Goal: Task Accomplishment & Management: Complete application form

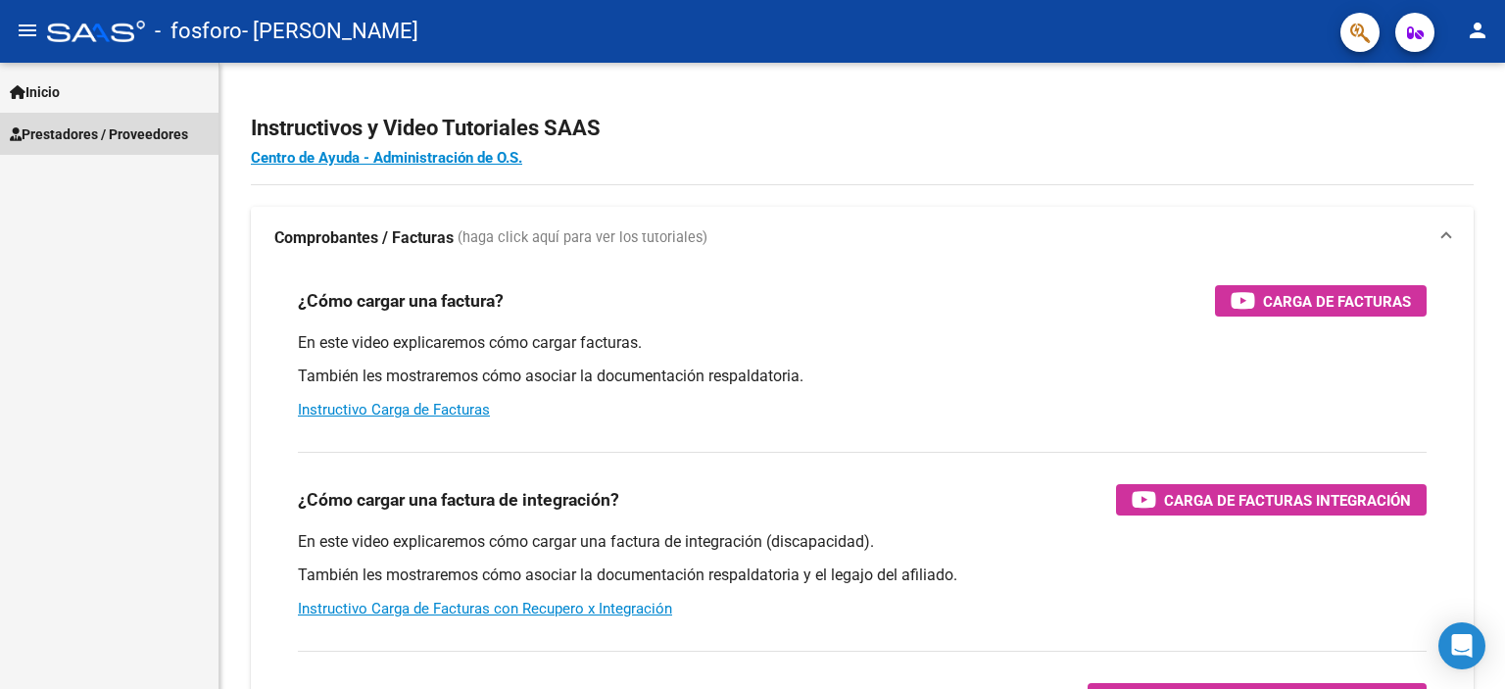
click at [131, 133] on span "Prestadores / Proveedores" at bounding box center [99, 134] width 178 height 22
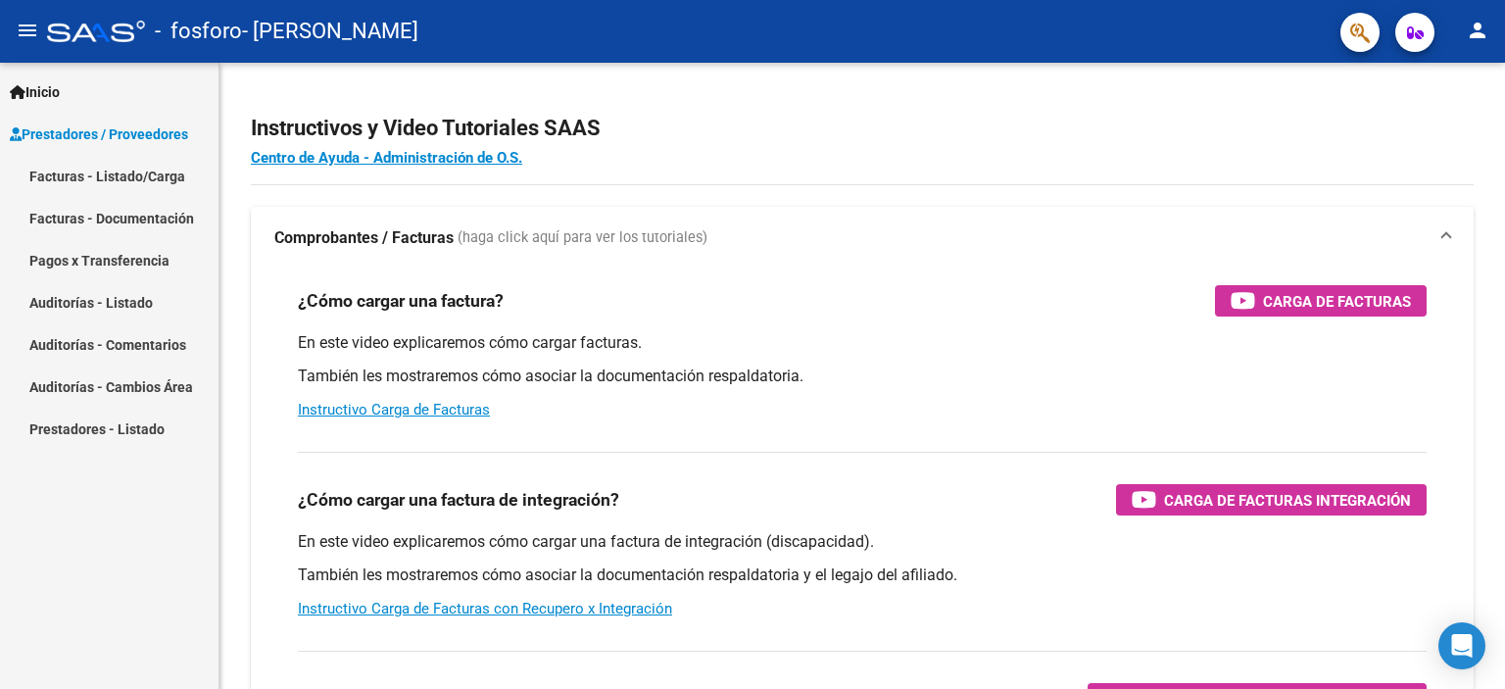
click at [160, 175] on link "Facturas - Listado/Carga" at bounding box center [109, 176] width 218 height 42
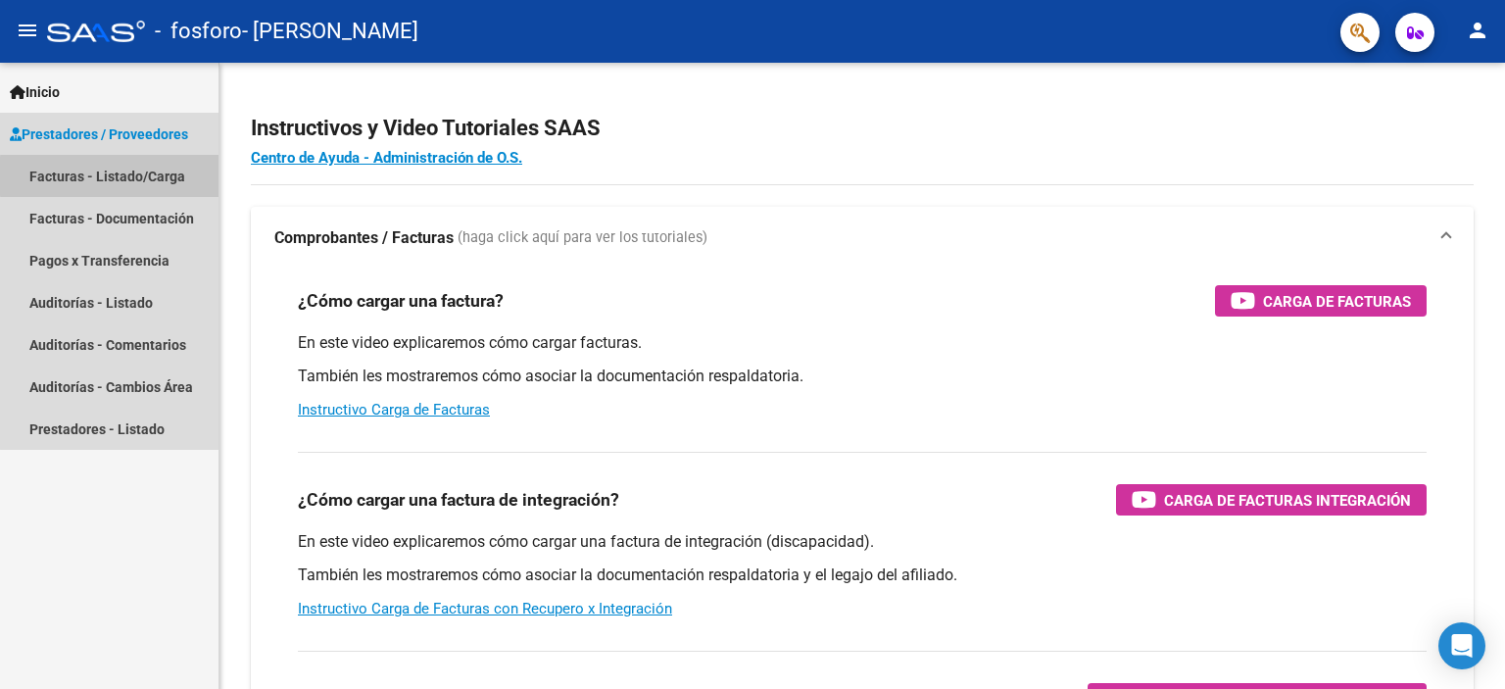
click at [192, 176] on link "Facturas - Listado/Carga" at bounding box center [109, 176] width 218 height 42
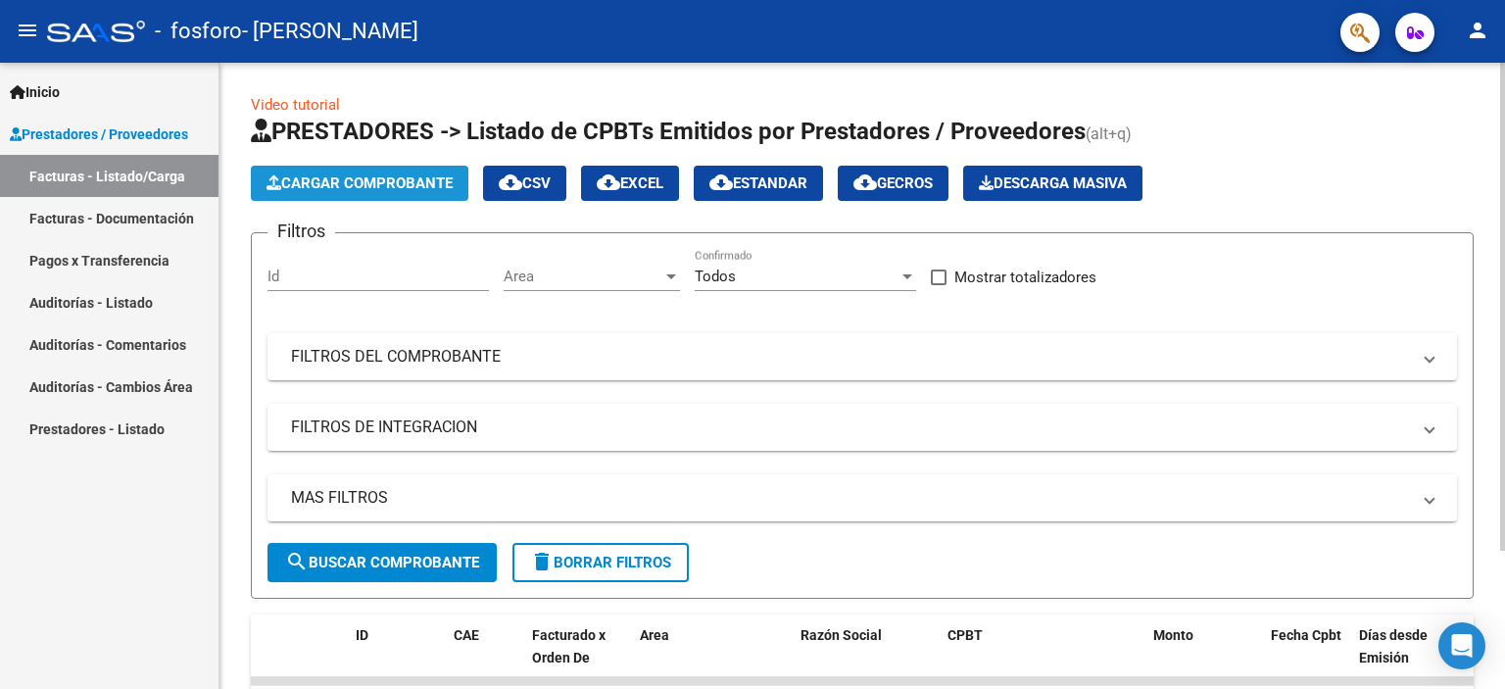
click at [417, 179] on span "Cargar Comprobante" at bounding box center [359, 183] width 186 height 18
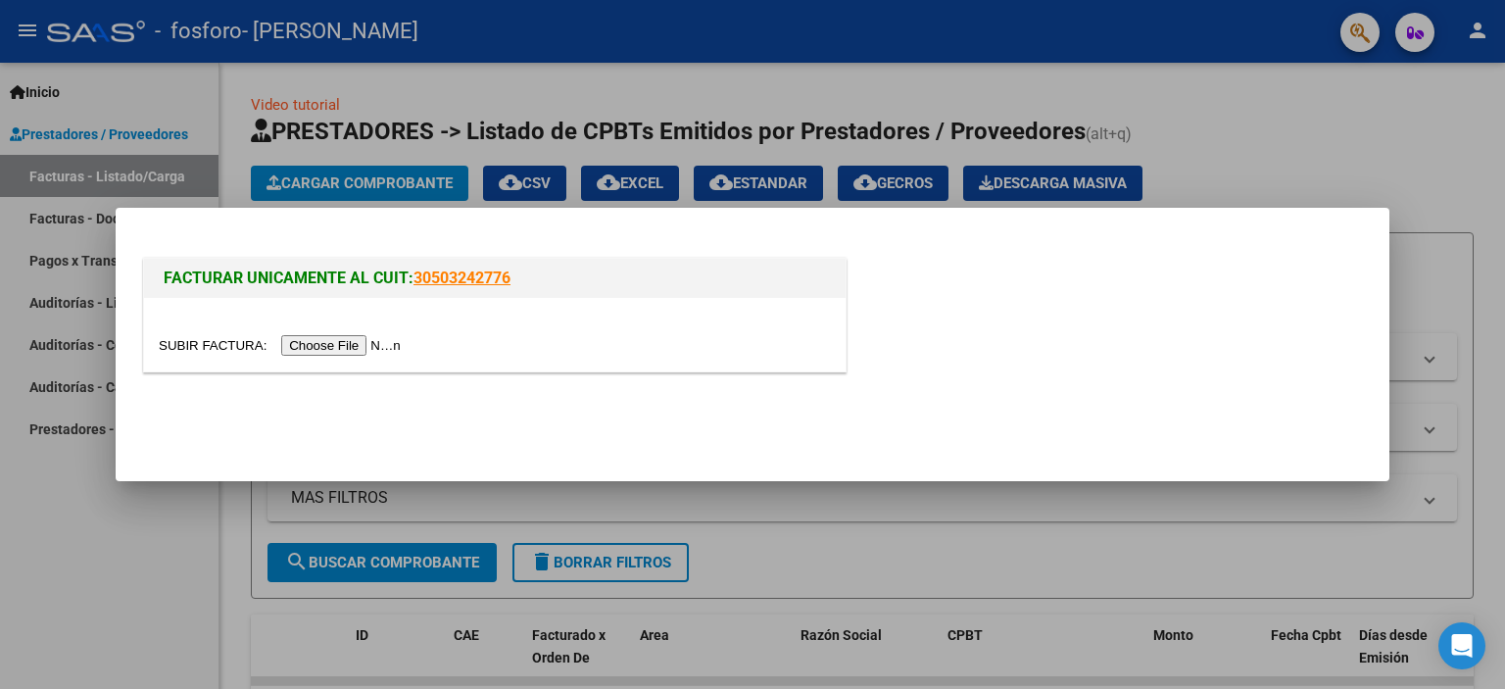
click at [371, 344] on input "file" at bounding box center [283, 345] width 248 height 21
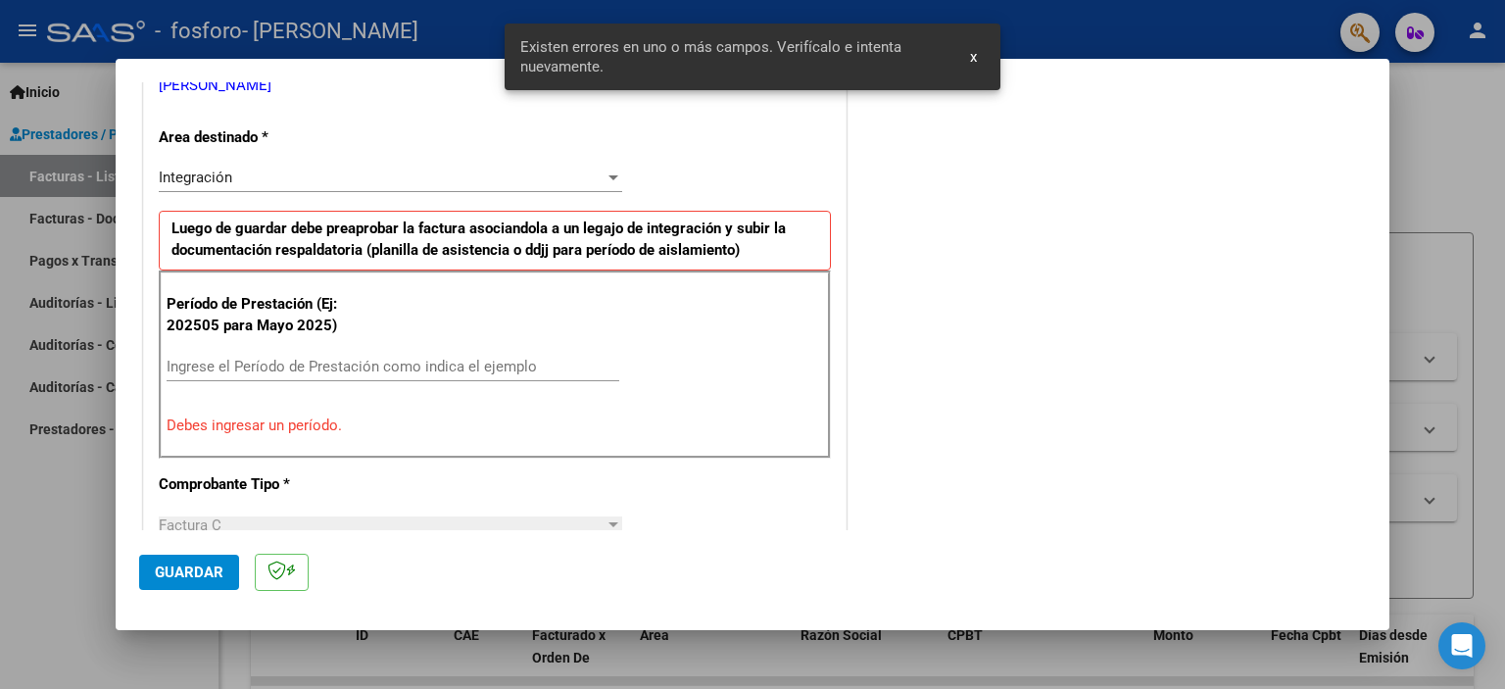
scroll to position [419, 0]
click at [257, 367] on input "Ingrese el Período de Prestación como indica el ejemplo" at bounding box center [393, 366] width 453 height 18
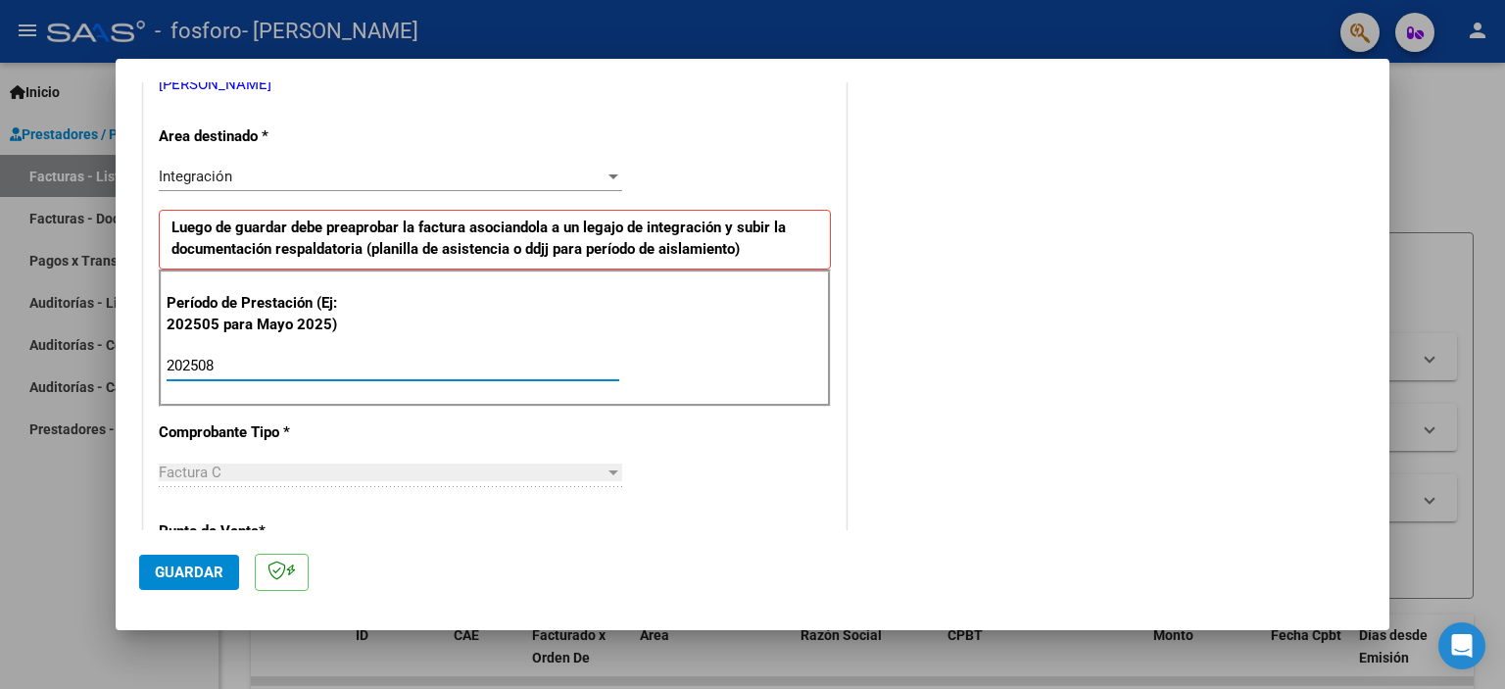
type input "202508"
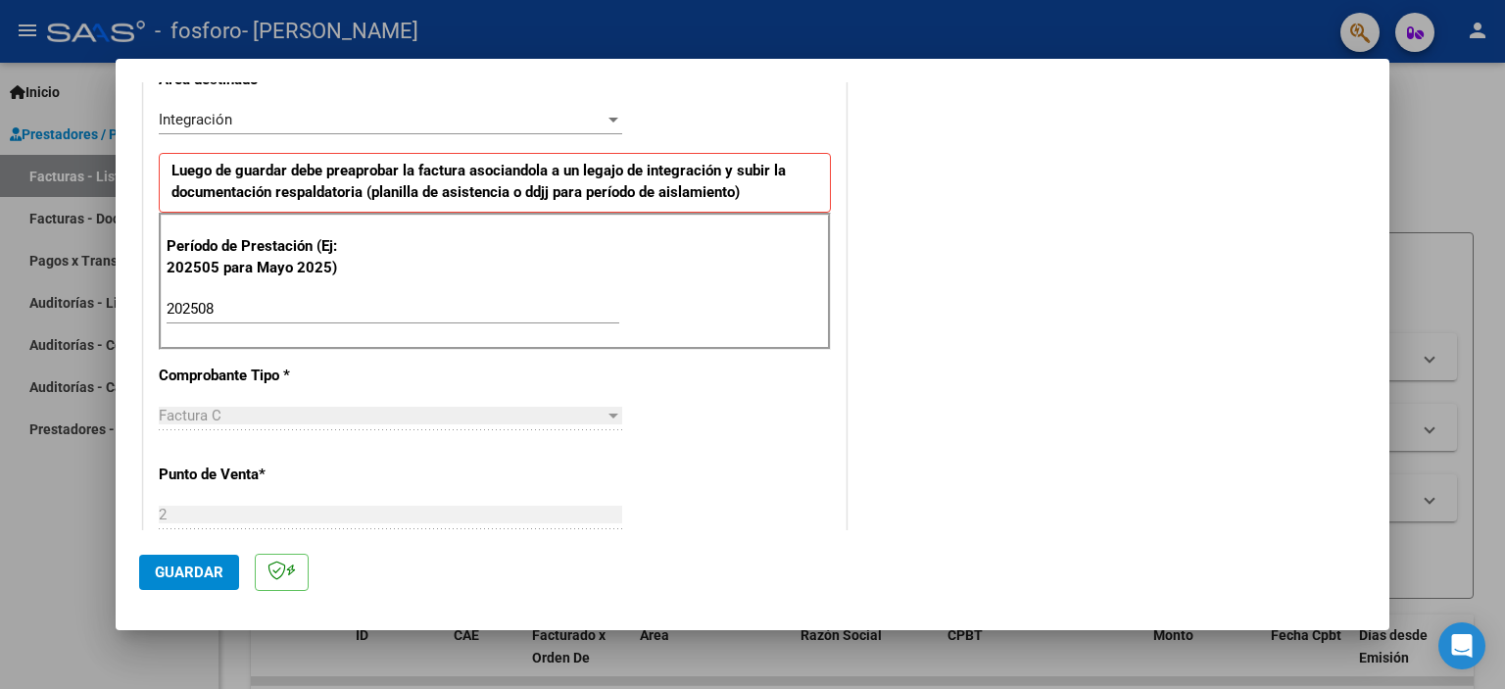
scroll to position [0, 0]
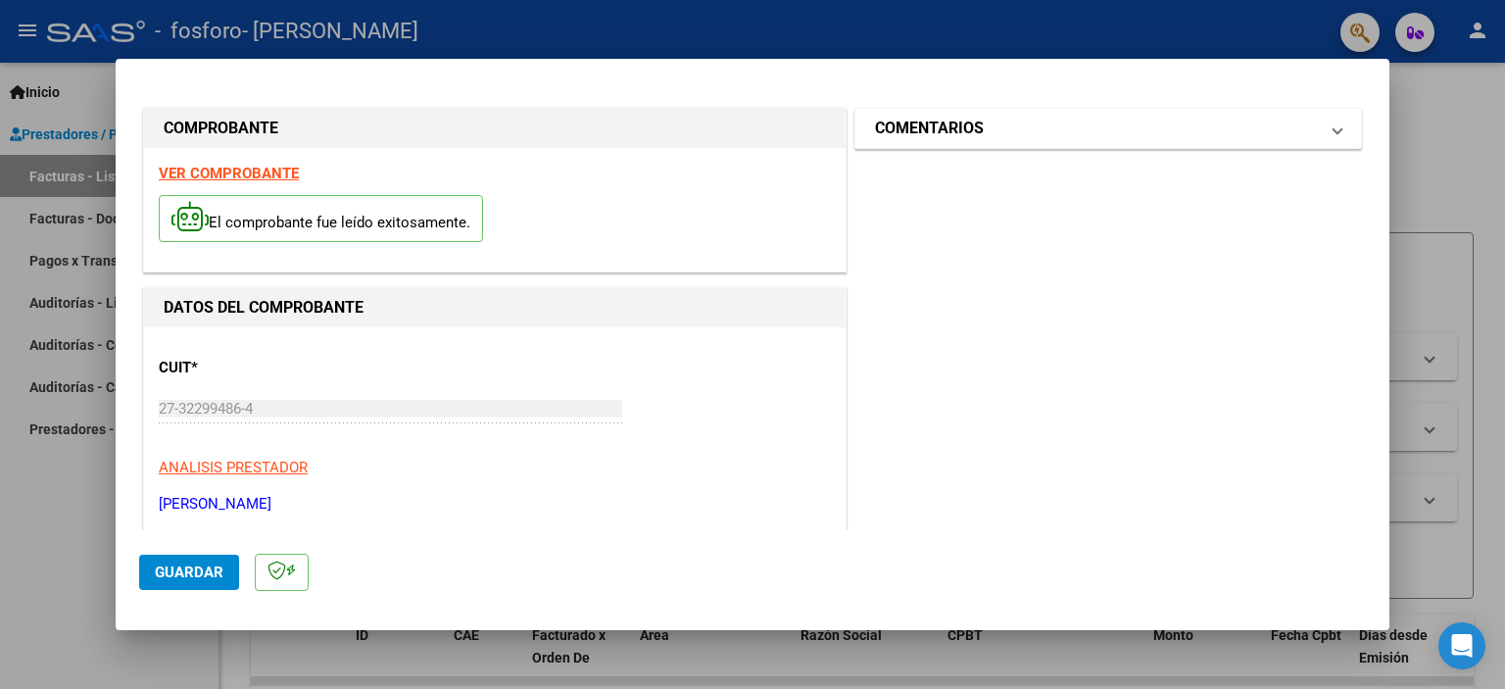
click at [1315, 125] on span "COMENTARIOS" at bounding box center [1104, 129] width 458 height 24
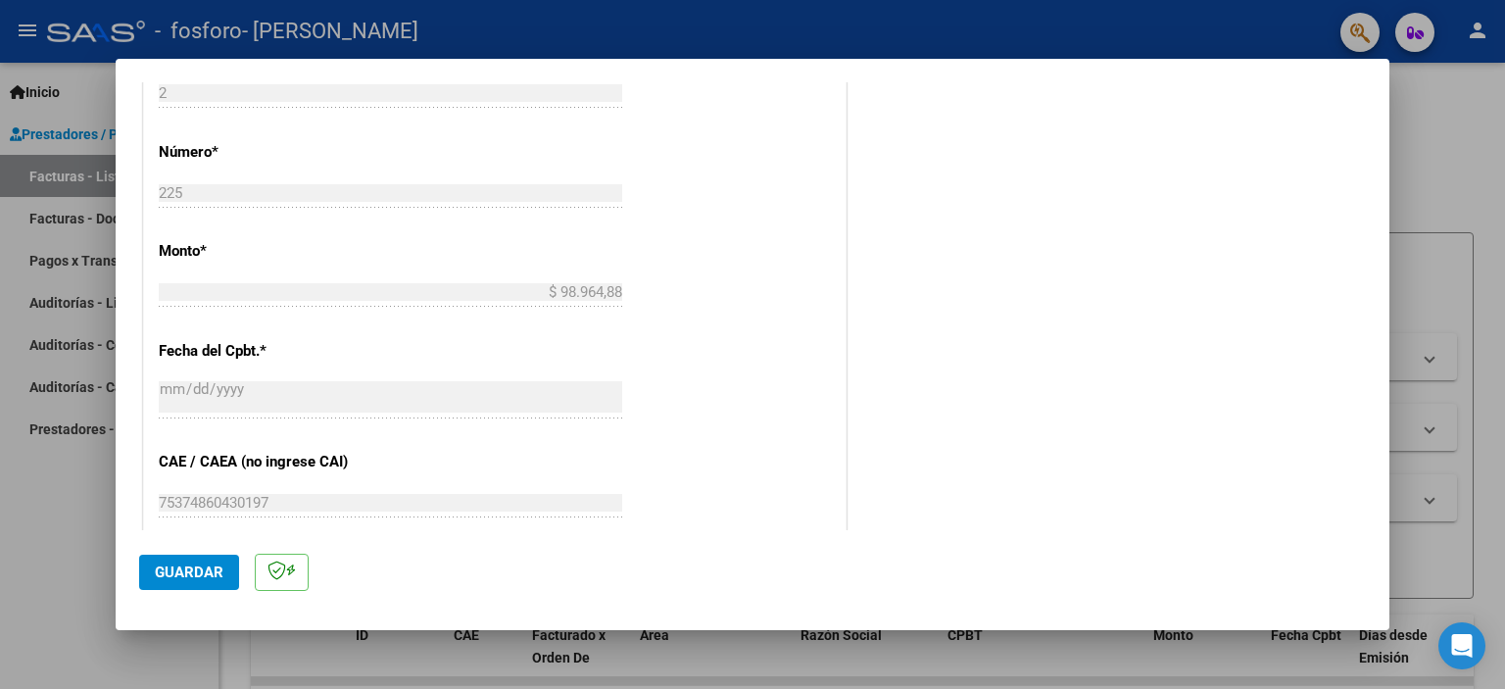
scroll to position [1273, 0]
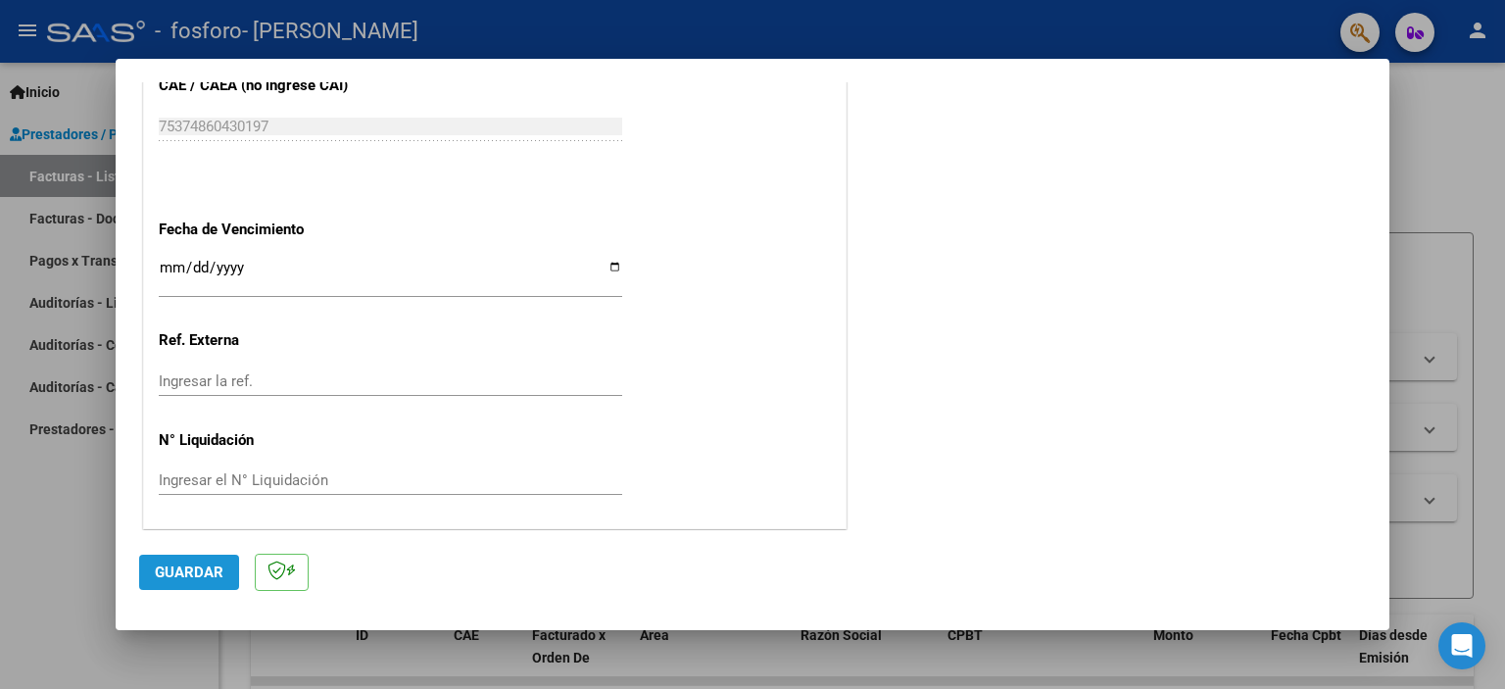
click at [207, 566] on span "Guardar" at bounding box center [189, 572] width 69 height 18
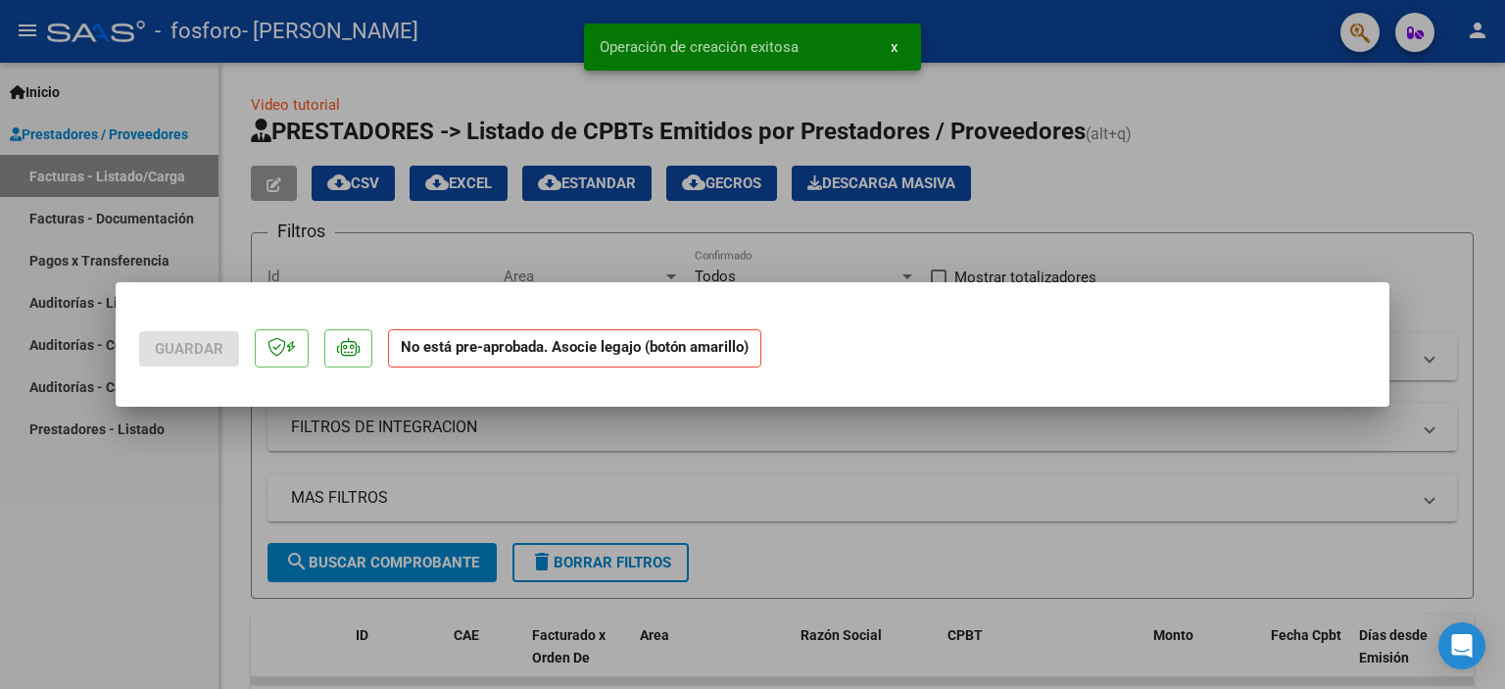
scroll to position [0, 0]
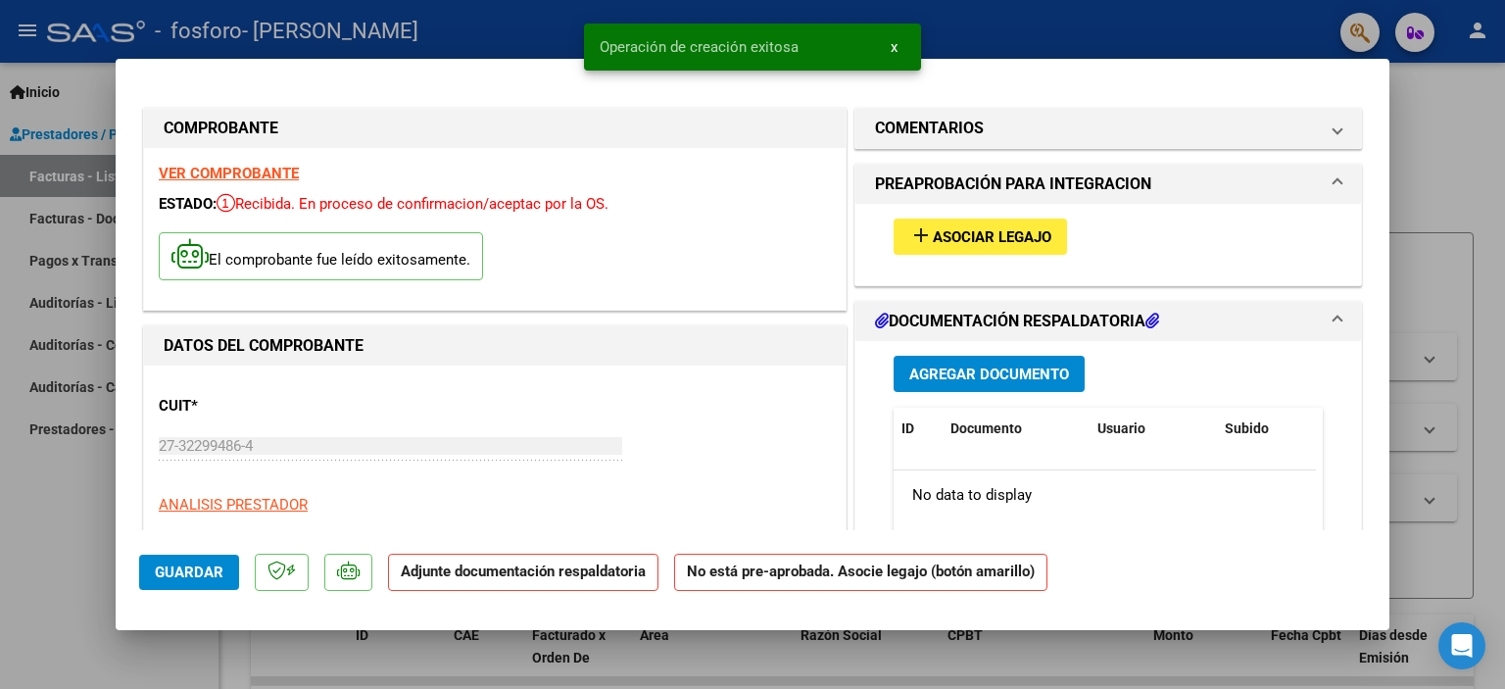
click at [1015, 236] on span "Asociar Legajo" at bounding box center [991, 237] width 119 height 18
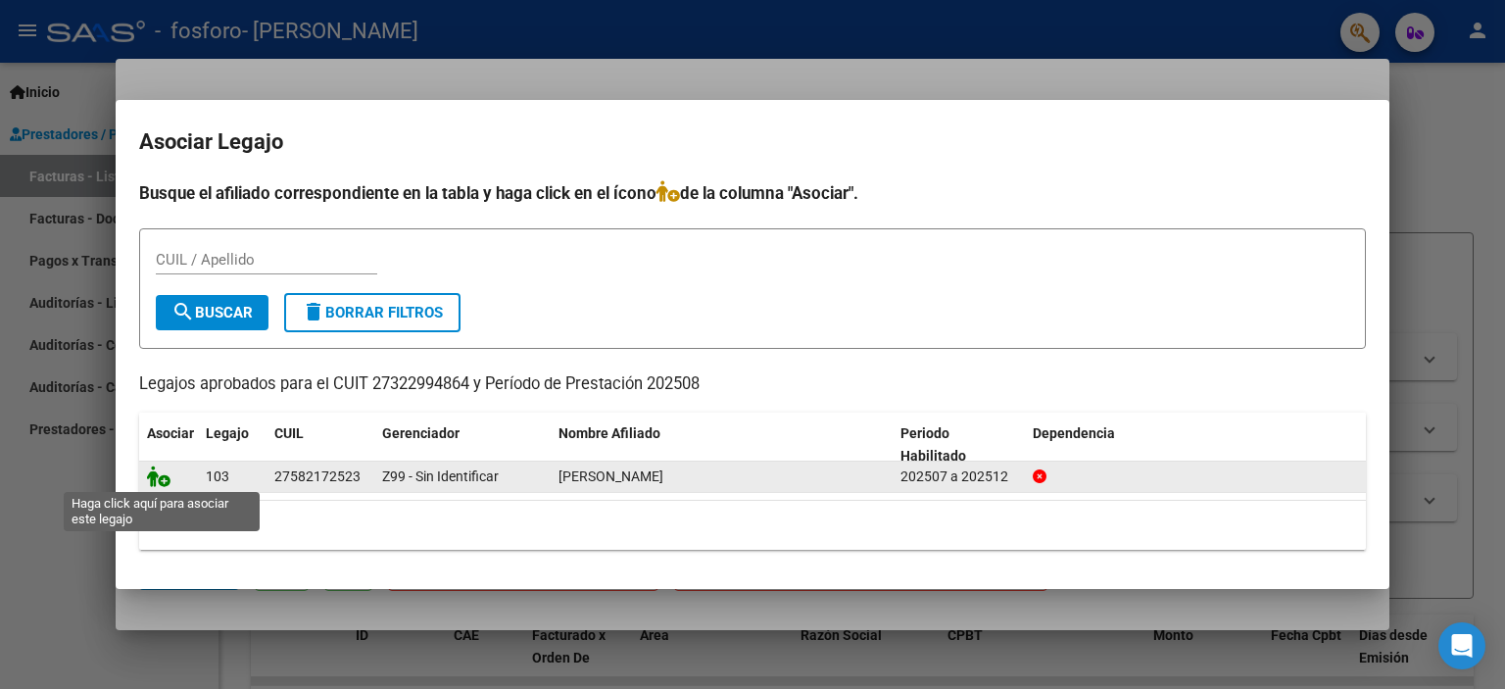
click at [152, 467] on icon at bounding box center [159, 476] width 24 height 22
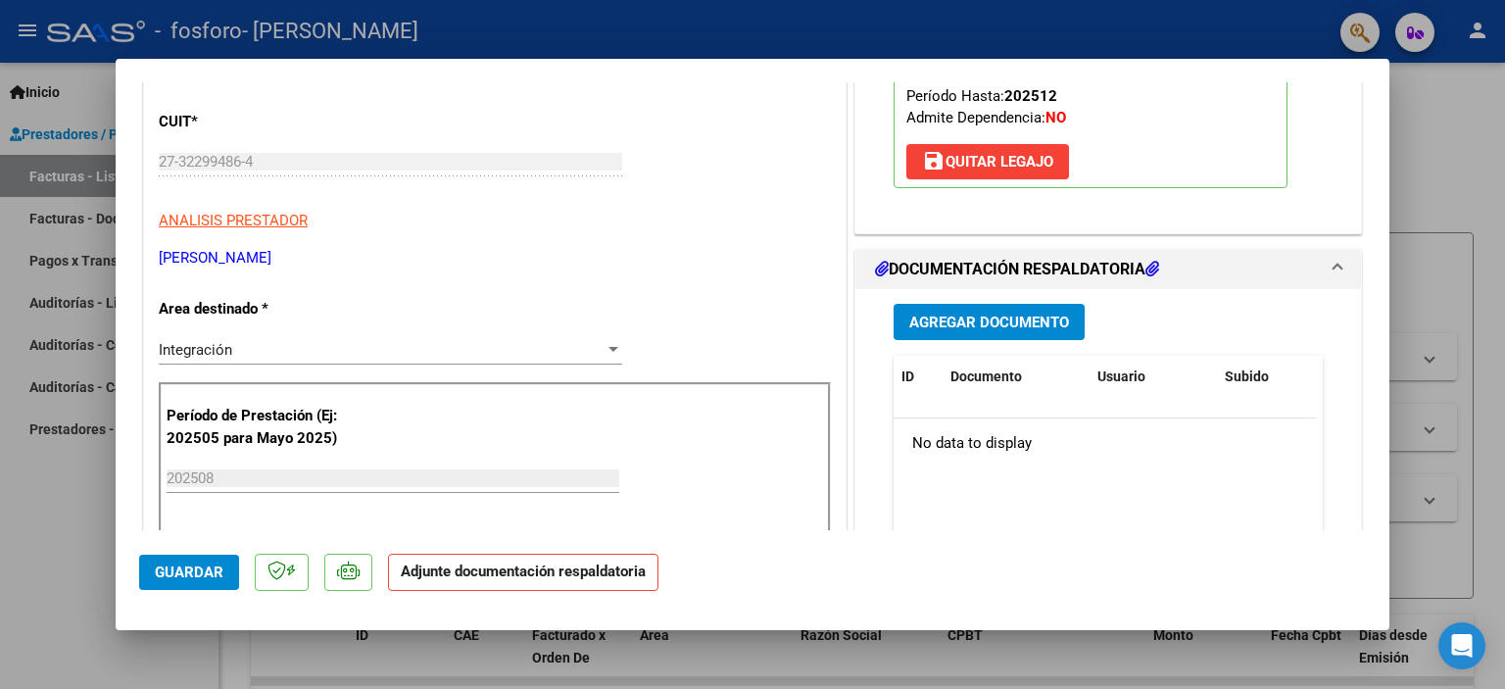
scroll to position [4, 0]
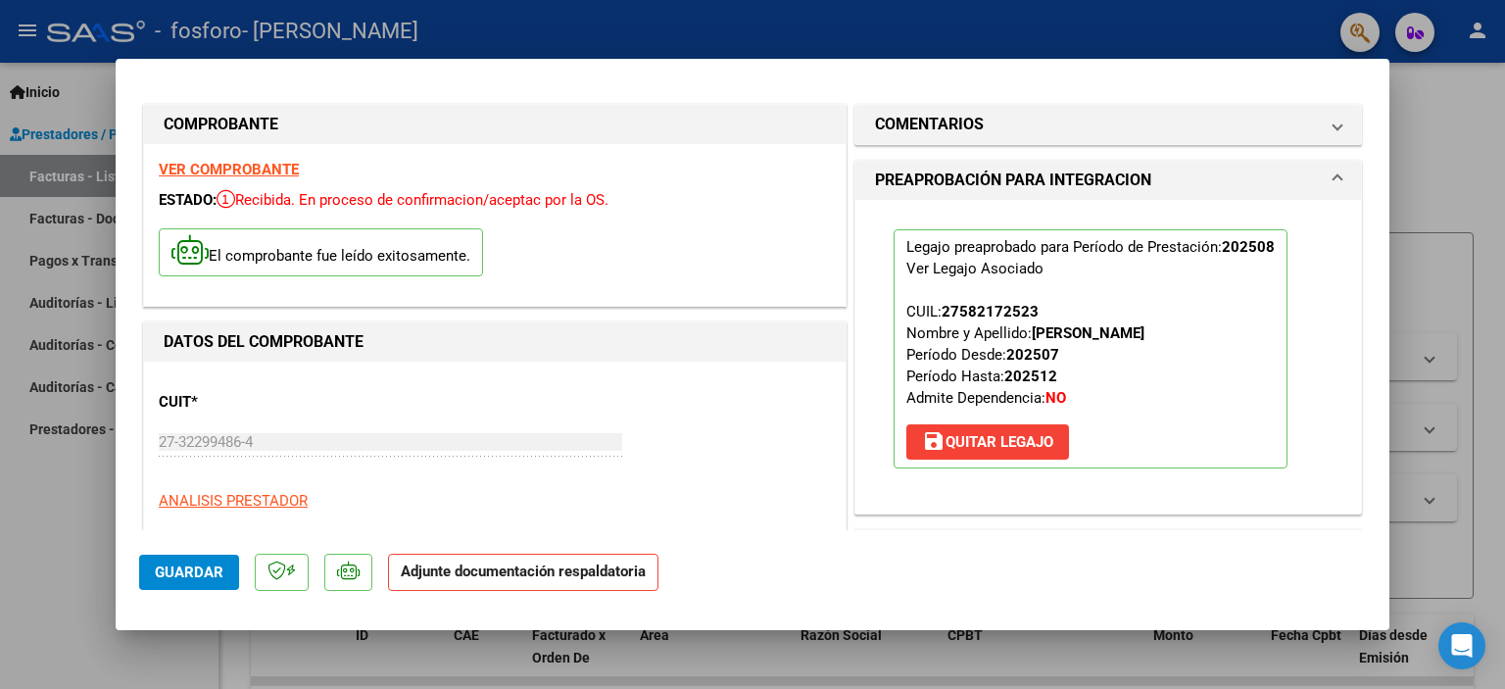
click at [1388, 109] on mat-dialog-content "COMPROBANTE VER COMPROBANTE ESTADO: Recibida. En proceso de confirmacion/acepta…" at bounding box center [752, 306] width 1273 height 448
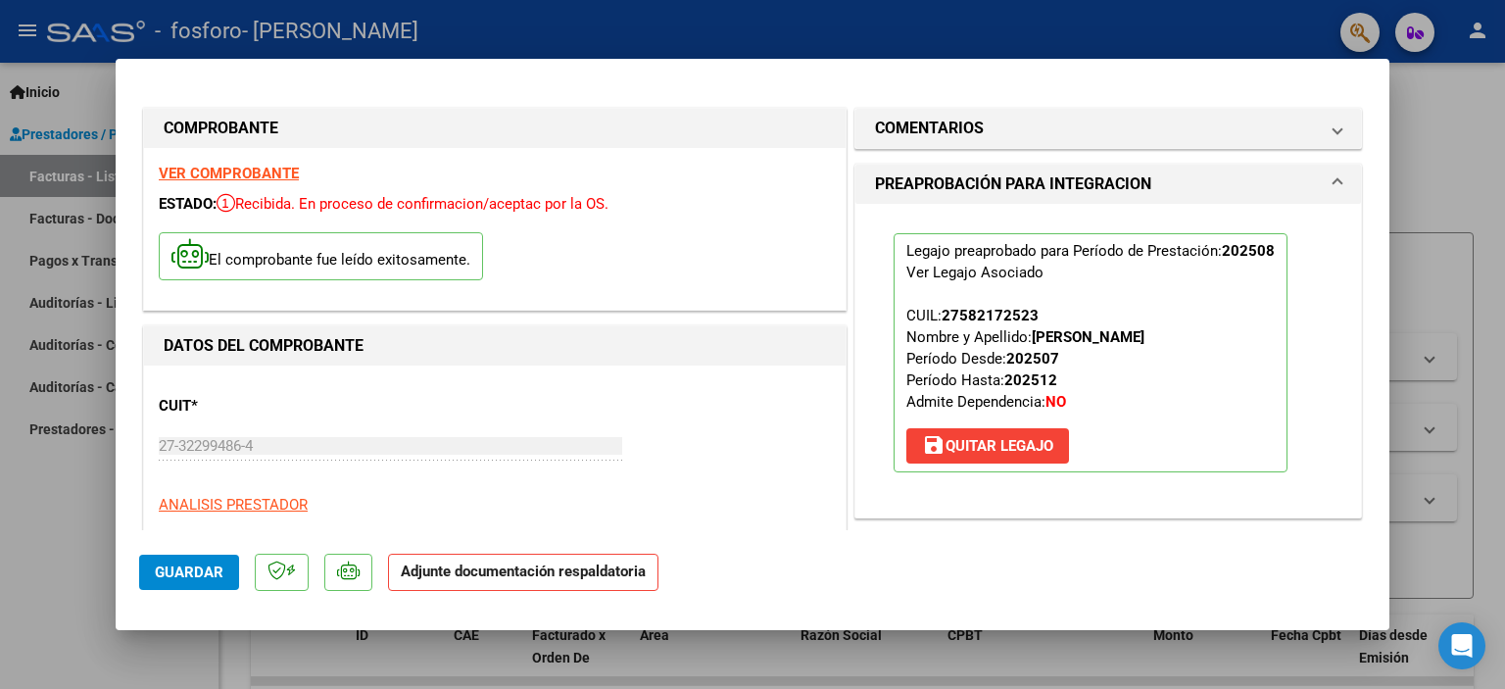
click at [1388, 109] on mat-dialog-content "COMPROBANTE VER COMPROBANTE ESTADO: Recibida. En proceso de confirmacion/acepta…" at bounding box center [752, 306] width 1273 height 448
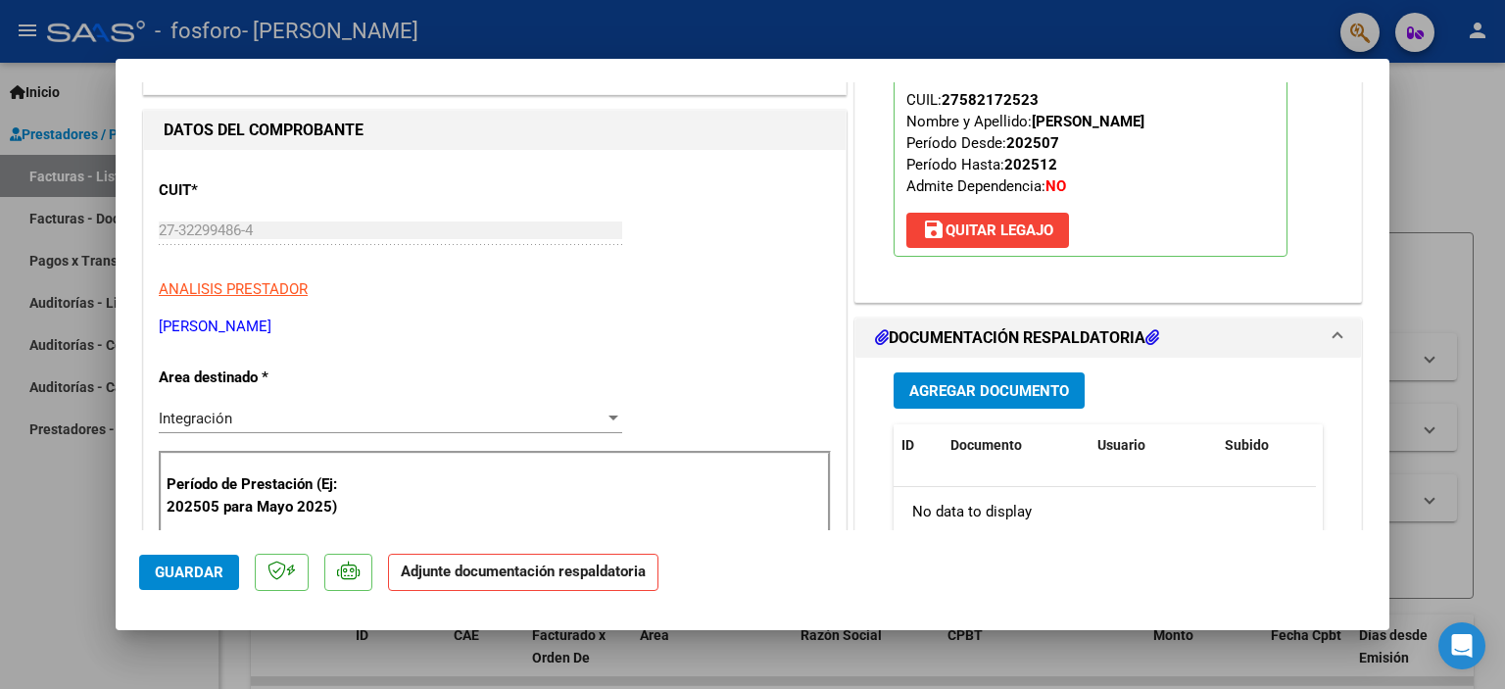
scroll to position [235, 0]
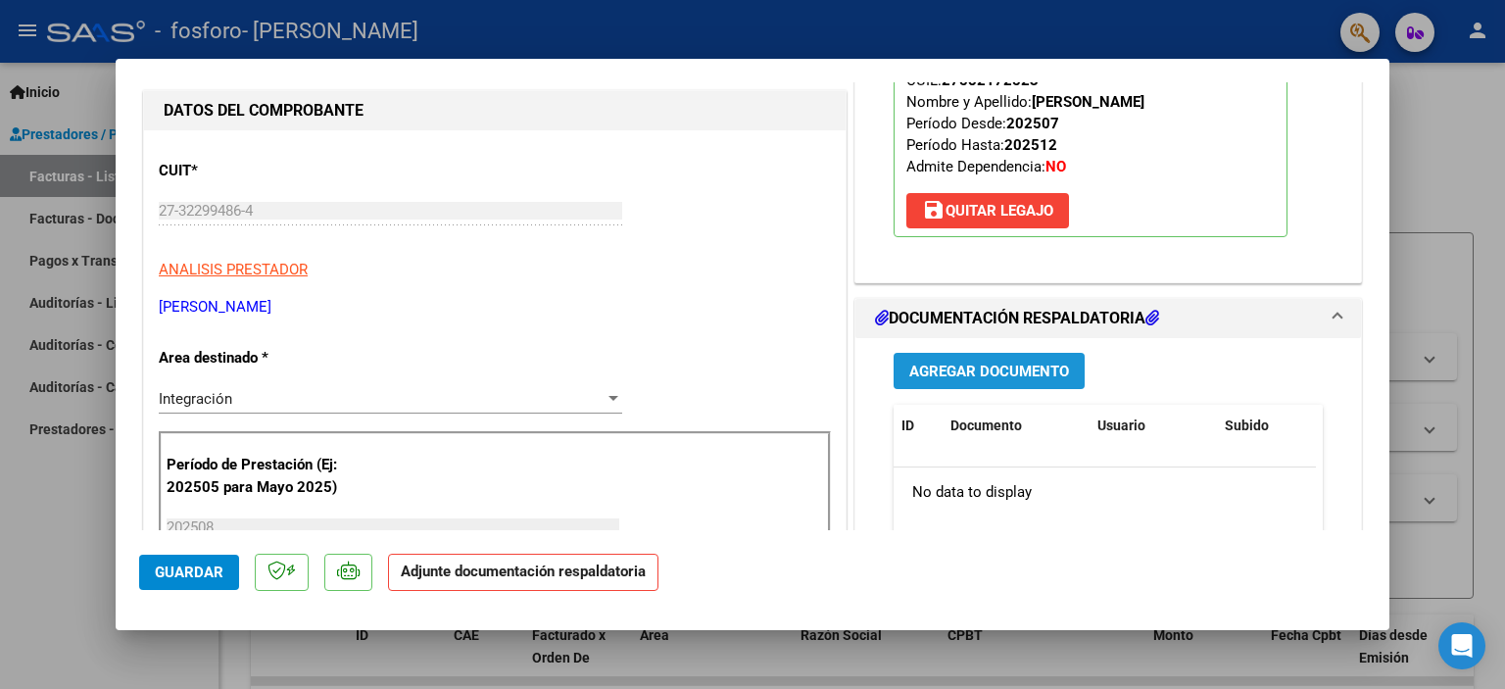
click at [1026, 364] on span "Agregar Documento" at bounding box center [989, 371] width 160 height 18
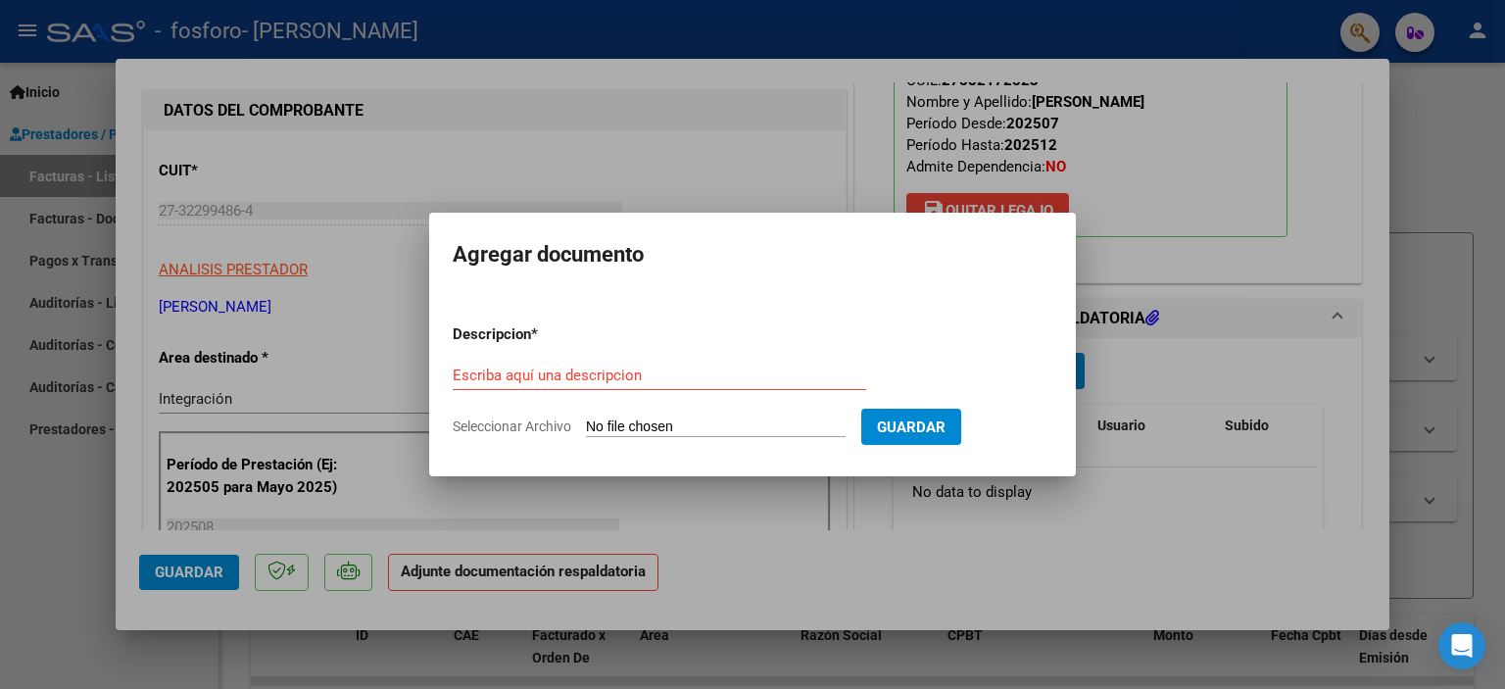
click at [680, 418] on input "Seleccionar Archivo" at bounding box center [716, 427] width 260 height 19
type input "C:\fakepath\WhatsApp Image 2025-09-15 at 11.43.58.jpeg"
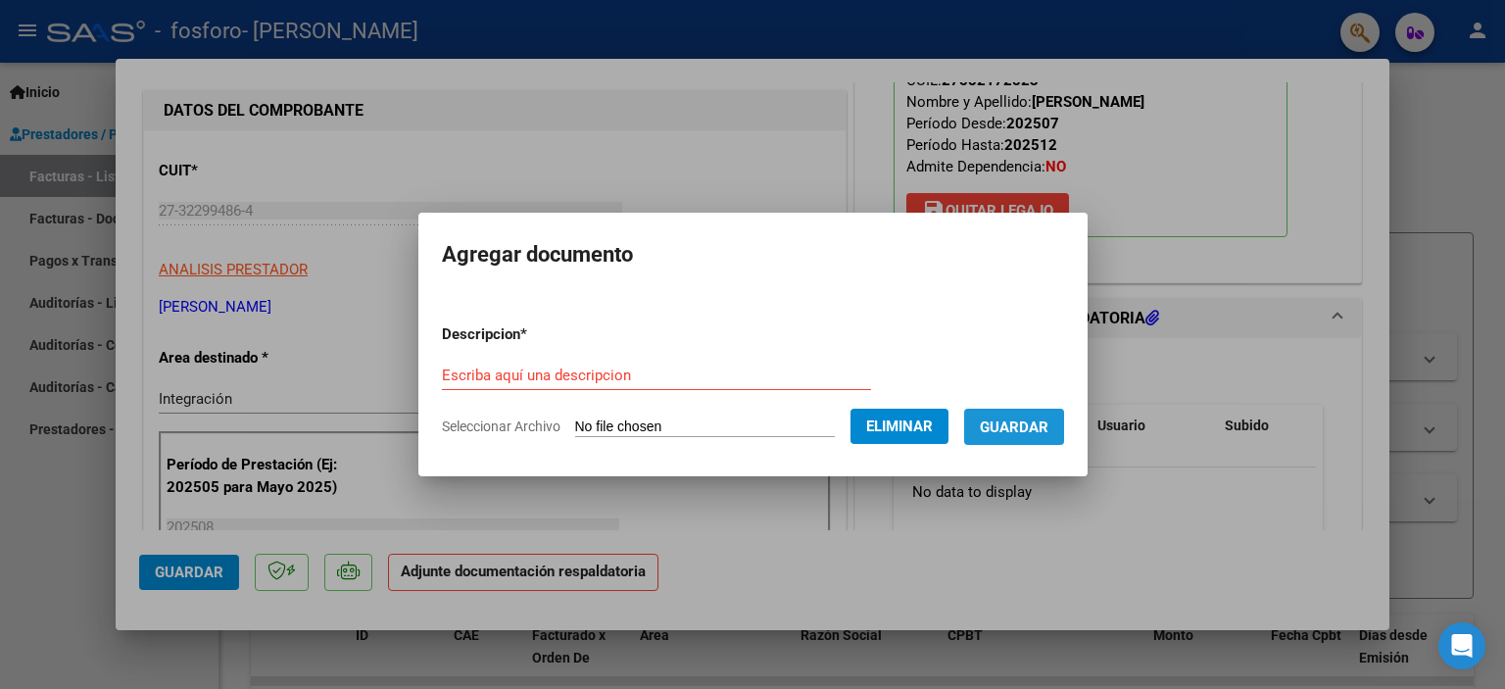
click at [1042, 428] on span "Guardar" at bounding box center [1014, 427] width 69 height 18
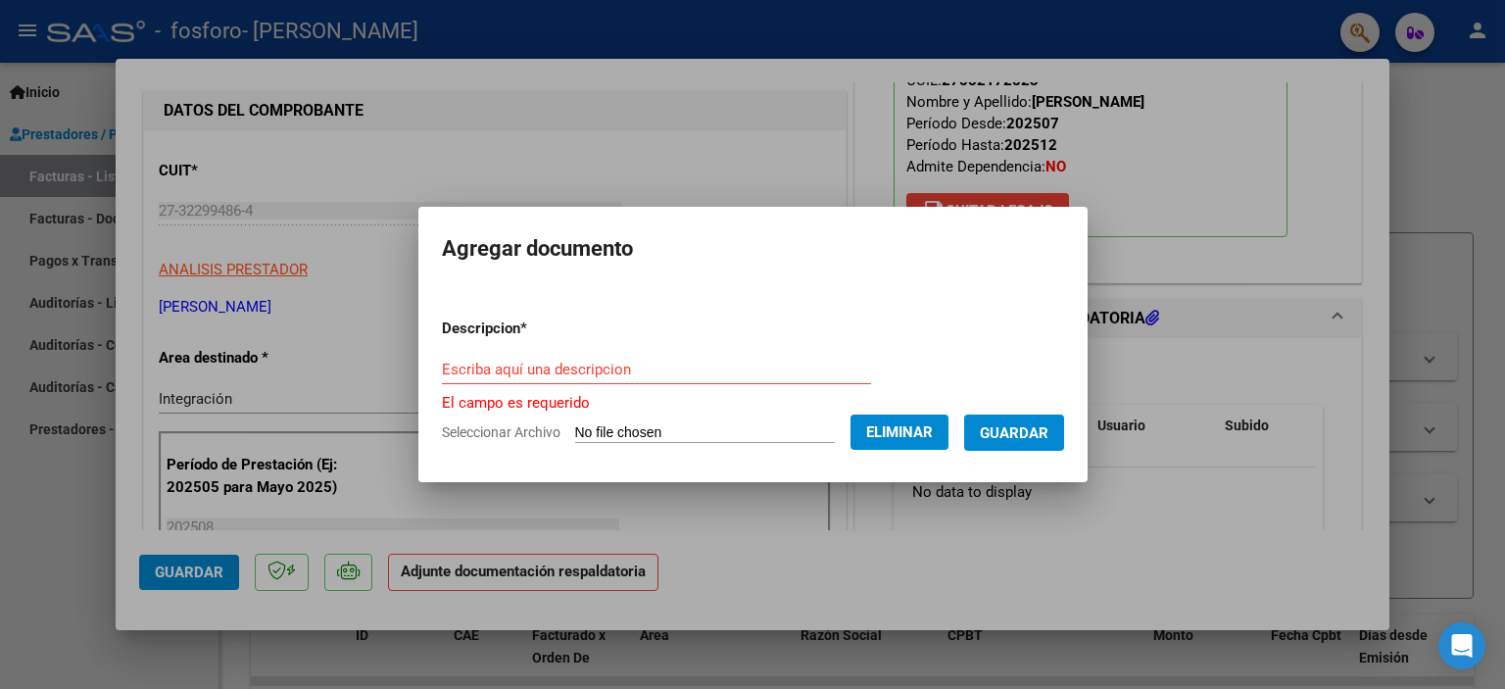
click at [693, 379] on div "Escriba aquí una descripcion" at bounding box center [656, 369] width 429 height 29
click at [682, 366] on input "Escriba aquí una descripcion" at bounding box center [656, 369] width 429 height 18
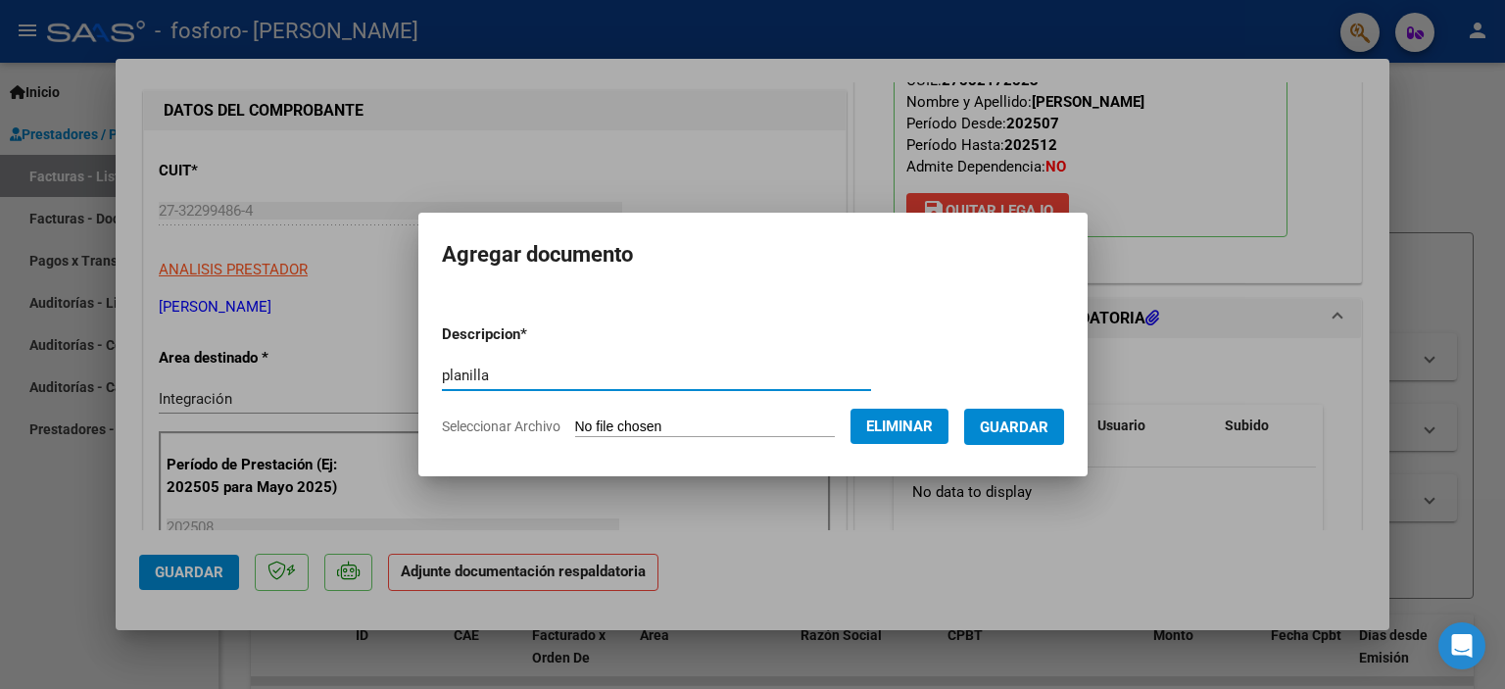
type input "planilla"
click at [1023, 422] on span "Guardar" at bounding box center [1014, 427] width 69 height 18
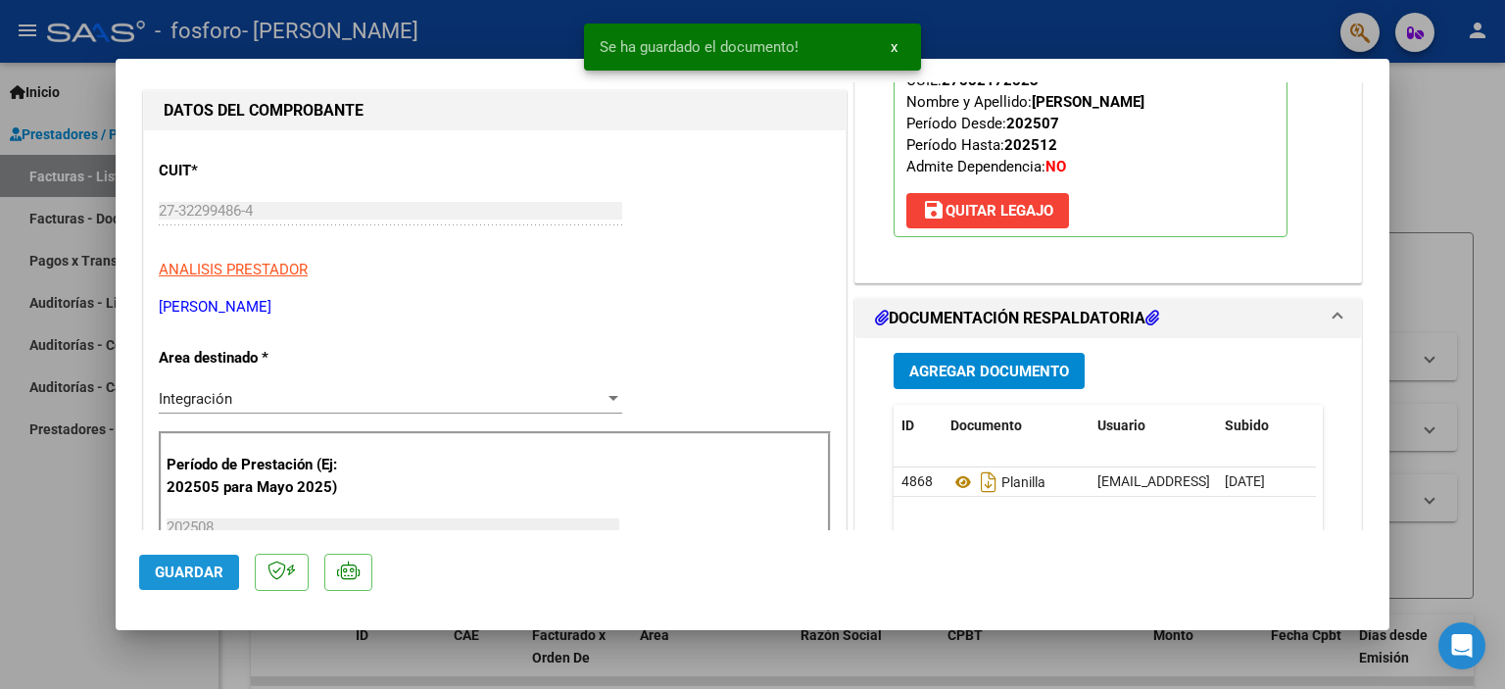
click at [180, 567] on span "Guardar" at bounding box center [189, 572] width 69 height 18
click at [59, 497] on div at bounding box center [752, 344] width 1505 height 689
type input "$ 0,00"
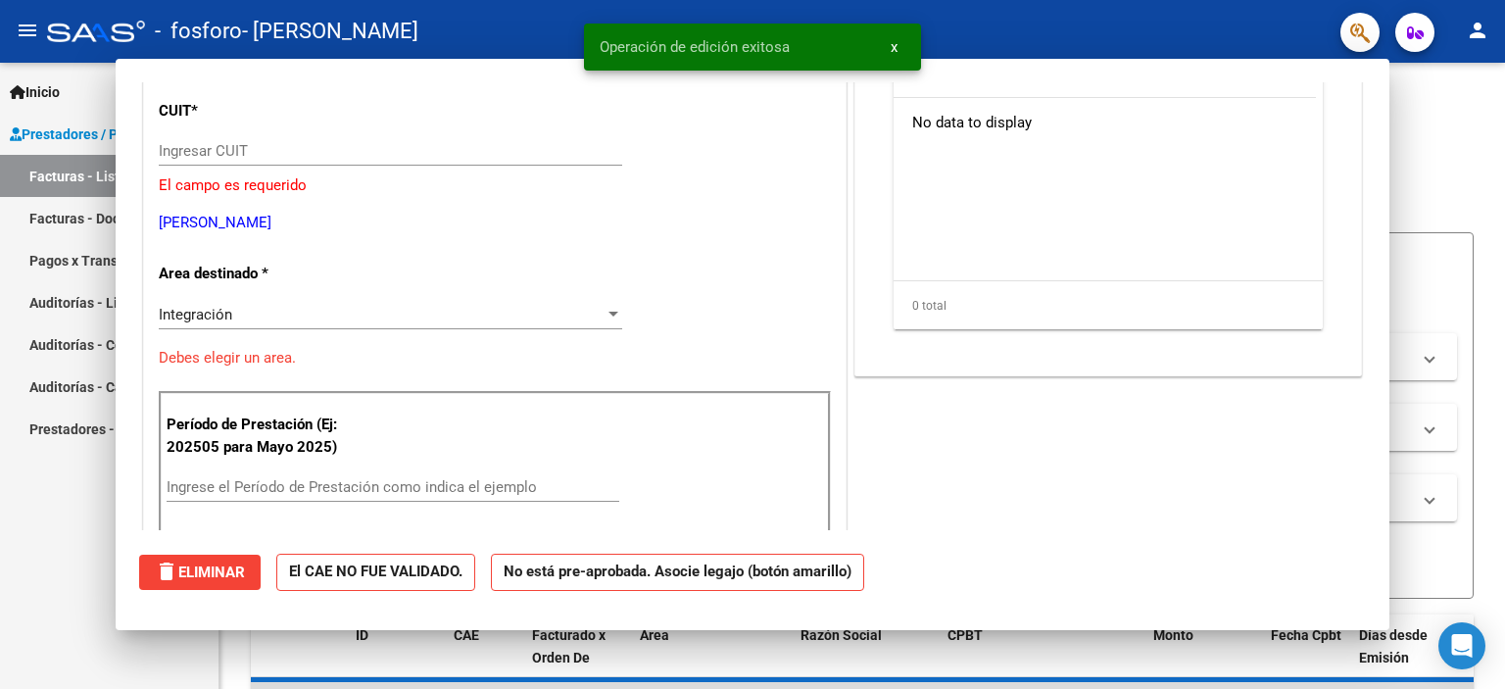
scroll to position [0, 0]
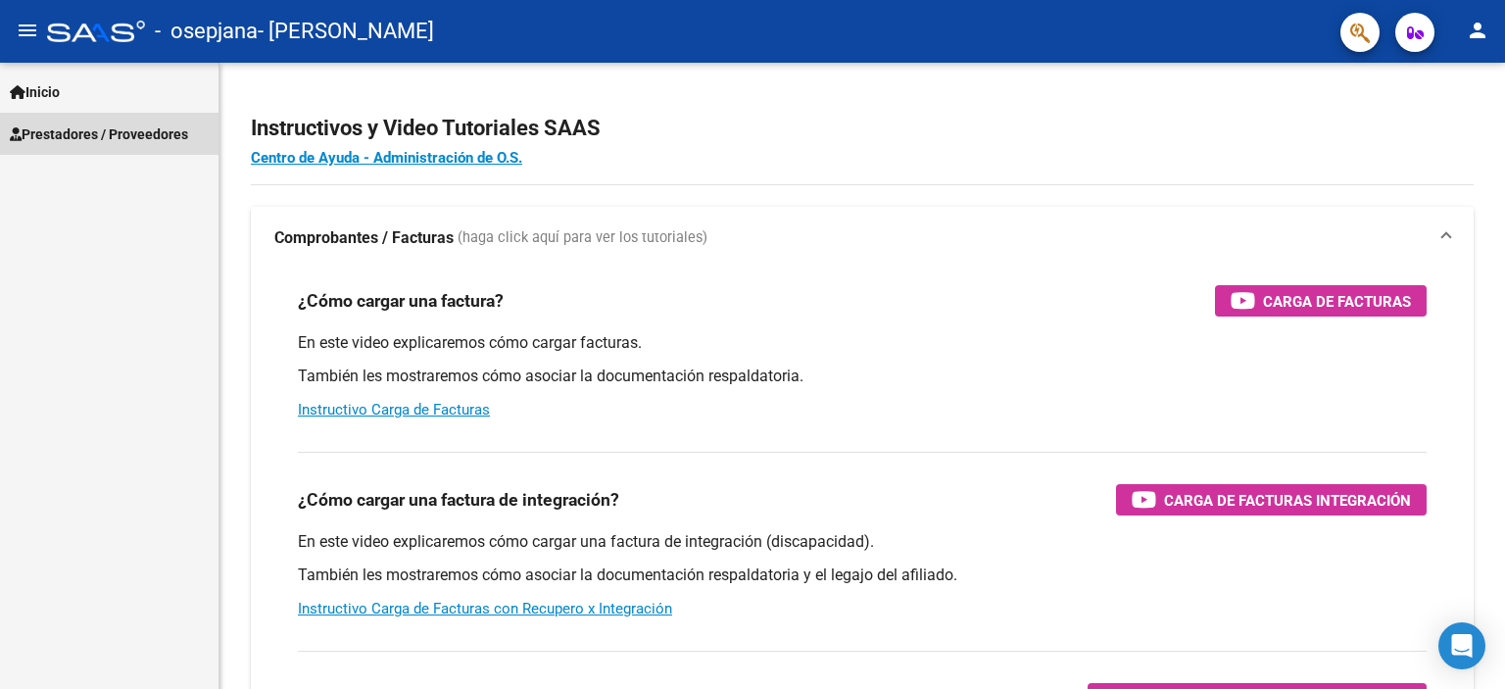
click at [151, 148] on link "Prestadores / Proveedores" at bounding box center [109, 134] width 218 height 42
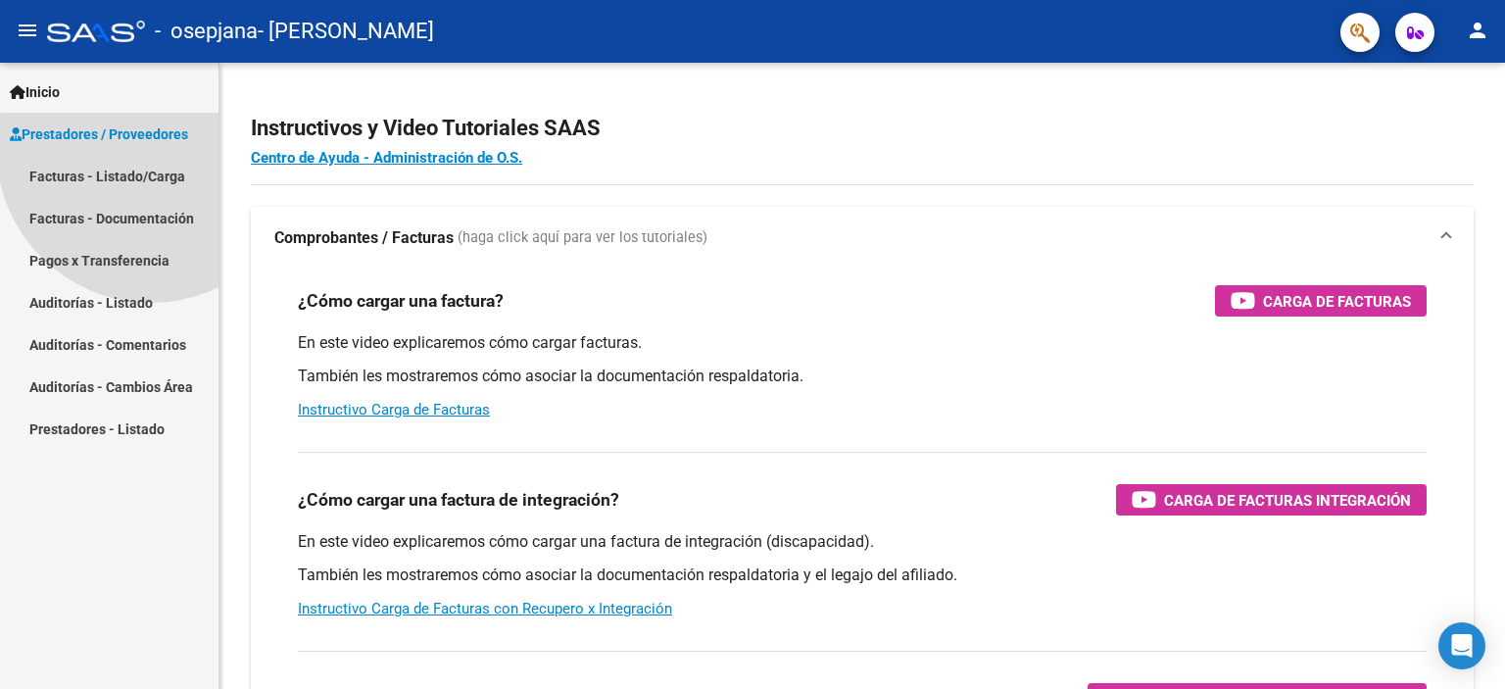
click at [151, 148] on link "Prestadores / Proveedores" at bounding box center [109, 134] width 218 height 42
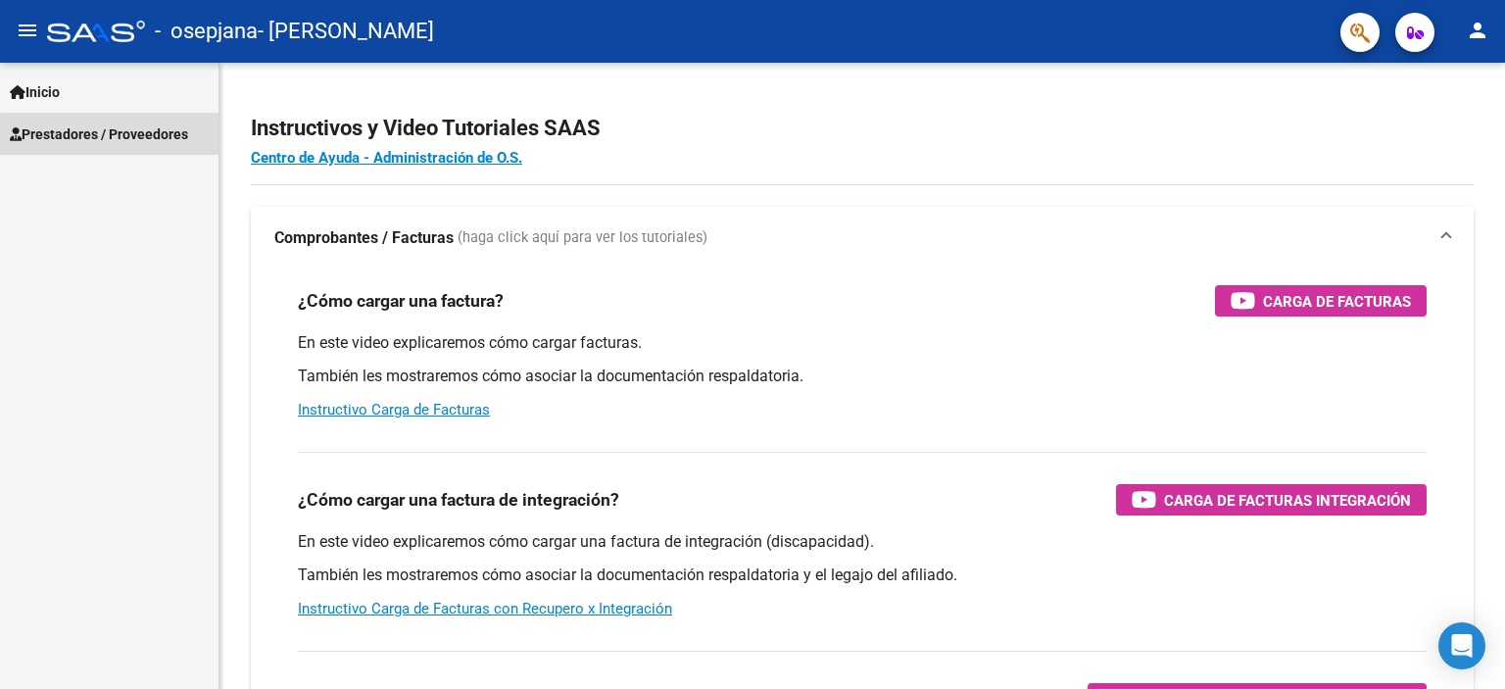
click at [151, 148] on link "Prestadores / Proveedores" at bounding box center [109, 134] width 218 height 42
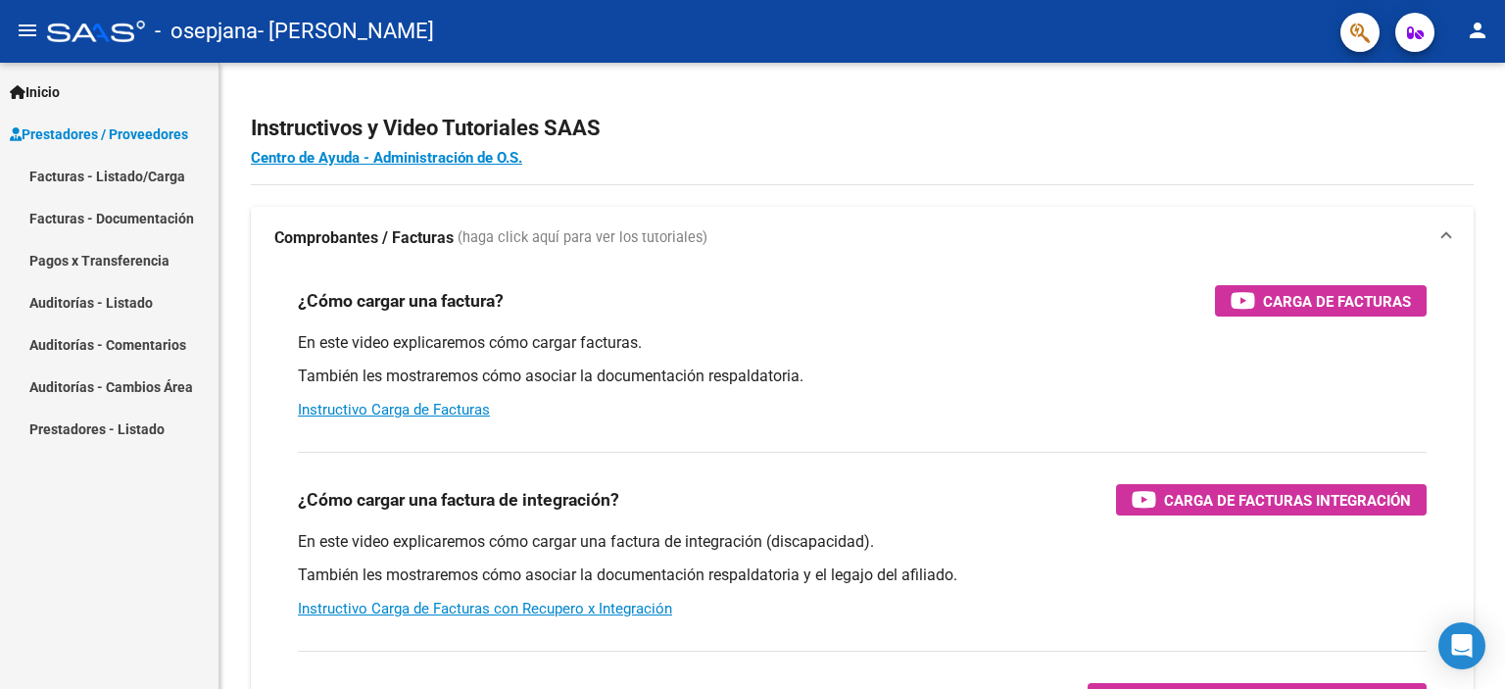
click at [147, 177] on link "Facturas - Listado/Carga" at bounding box center [109, 176] width 218 height 42
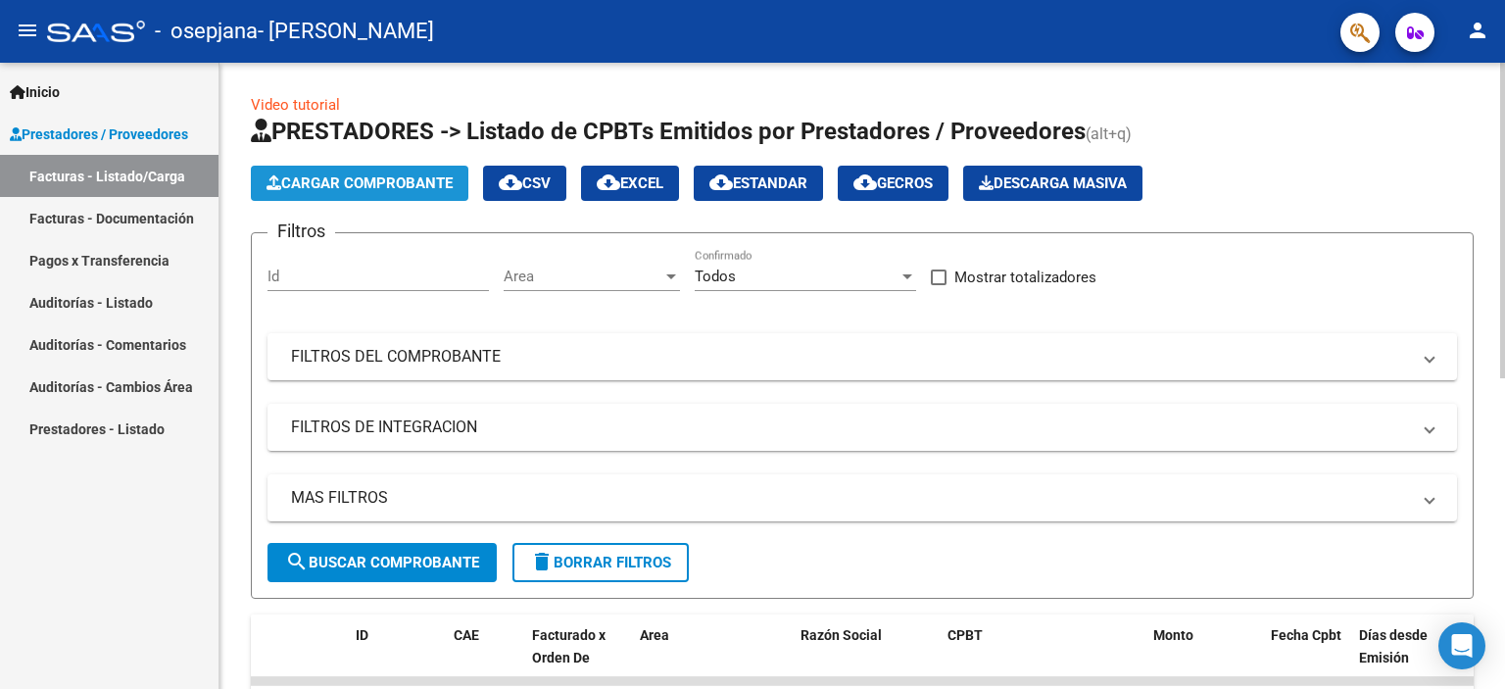
click at [343, 182] on span "Cargar Comprobante" at bounding box center [359, 183] width 186 height 18
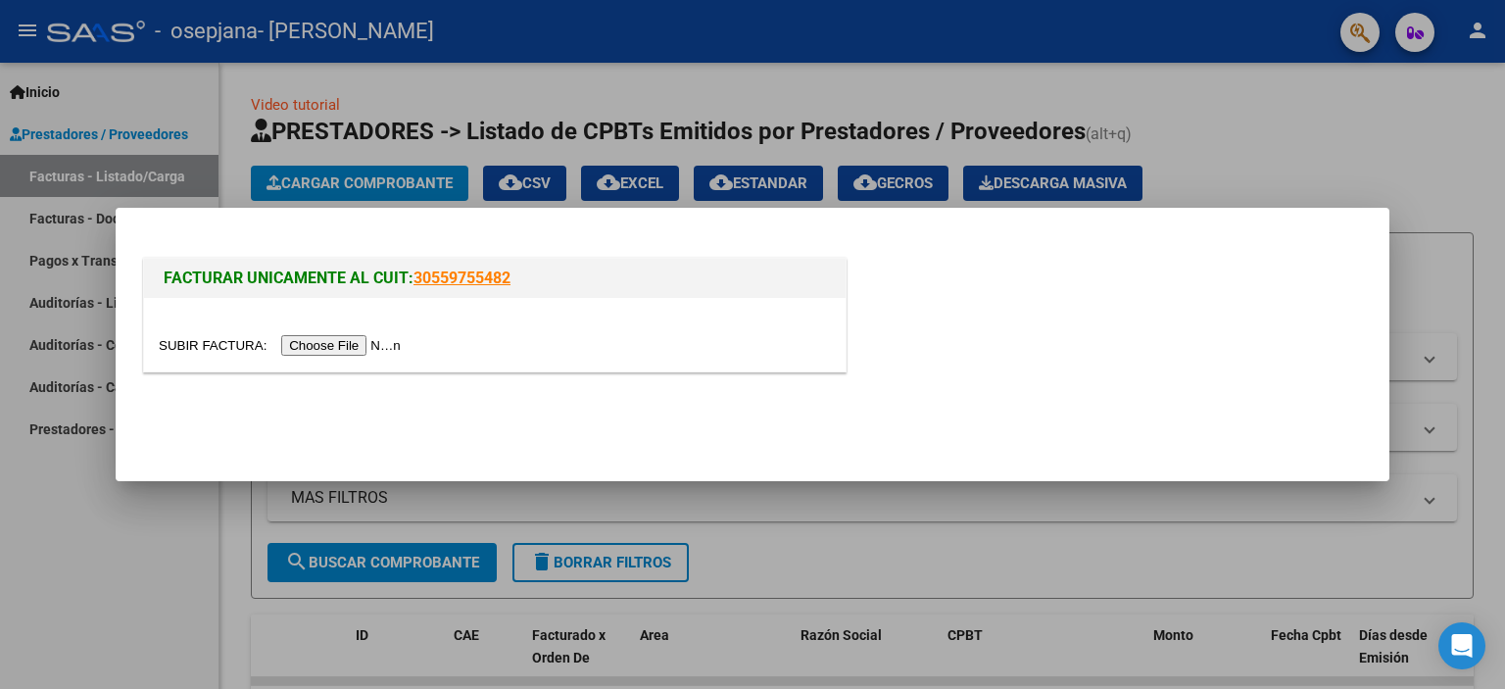
click at [364, 348] on input "file" at bounding box center [283, 345] width 248 height 21
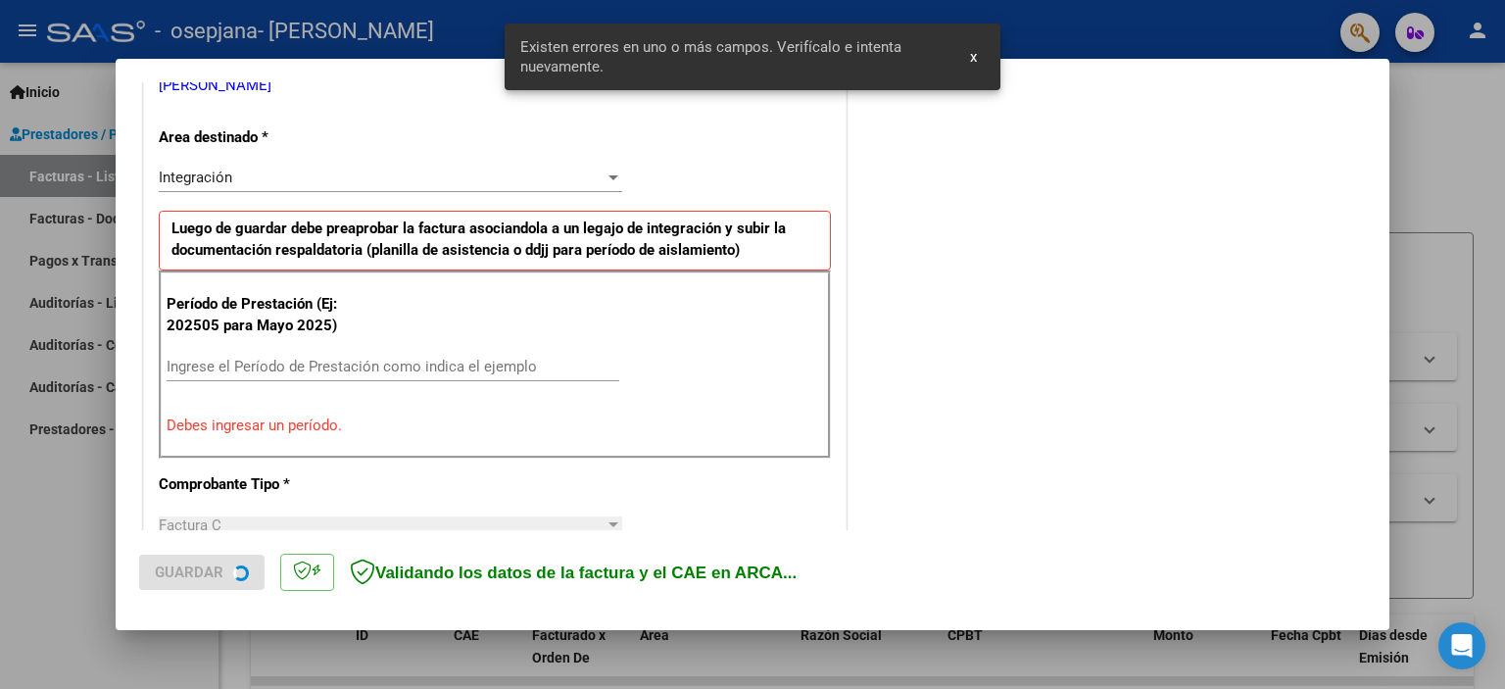
scroll to position [419, 0]
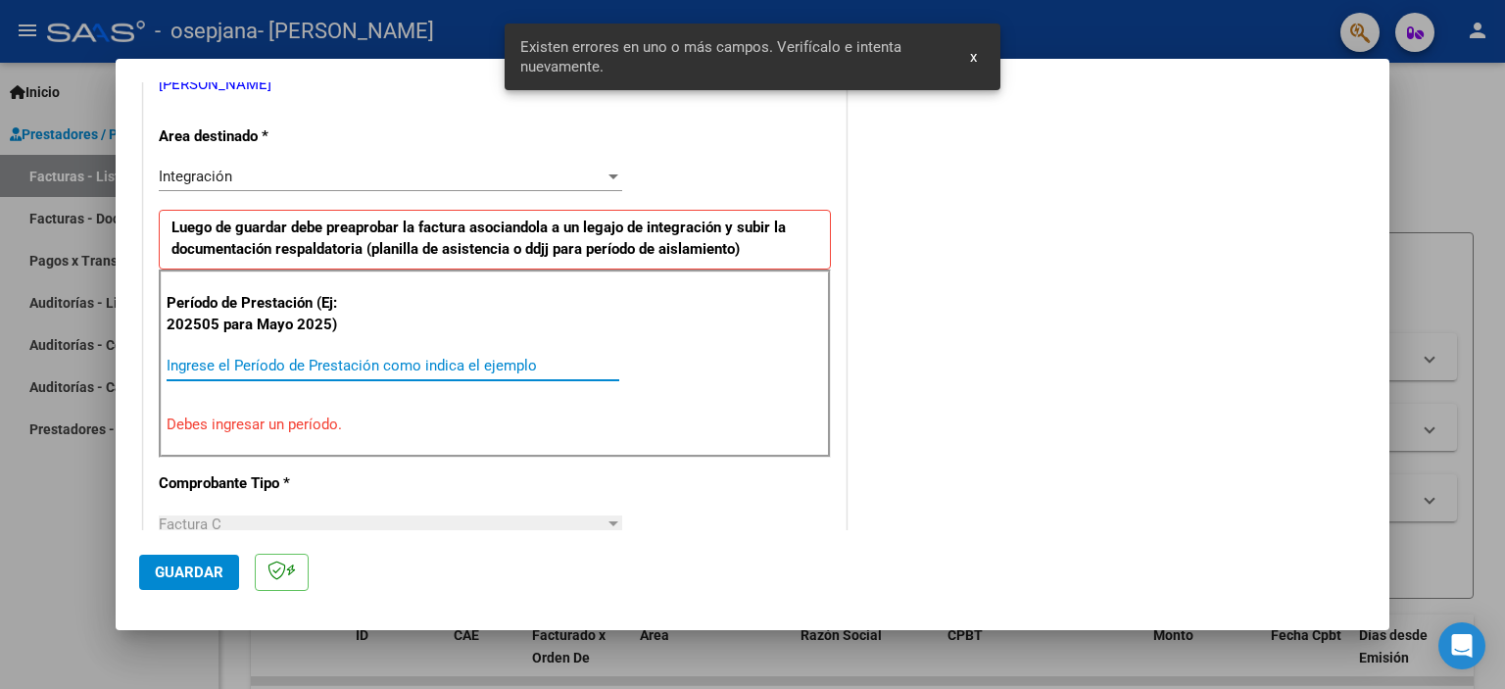
click at [514, 360] on input "Ingrese el Período de Prestación como indica el ejemplo" at bounding box center [393, 366] width 453 height 18
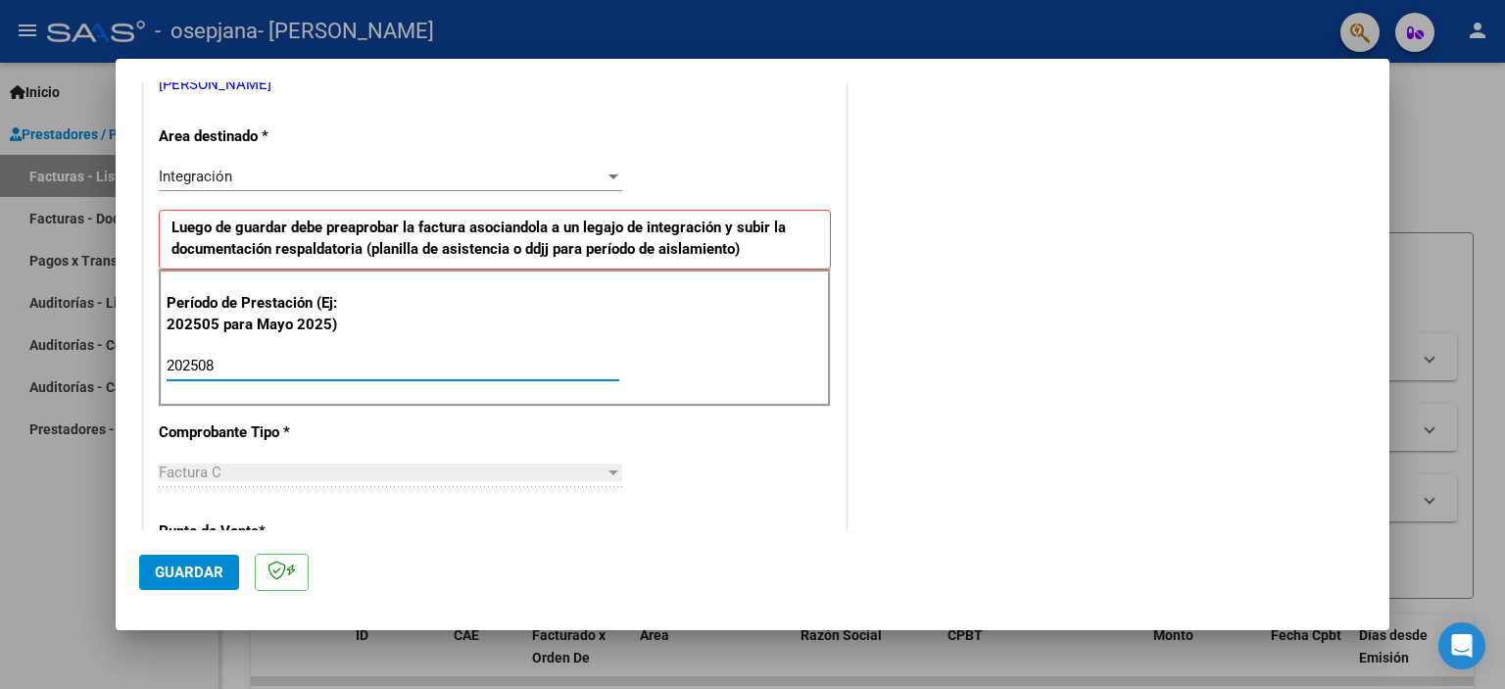
type input "202508"
click at [216, 563] on span "Guardar" at bounding box center [189, 572] width 69 height 18
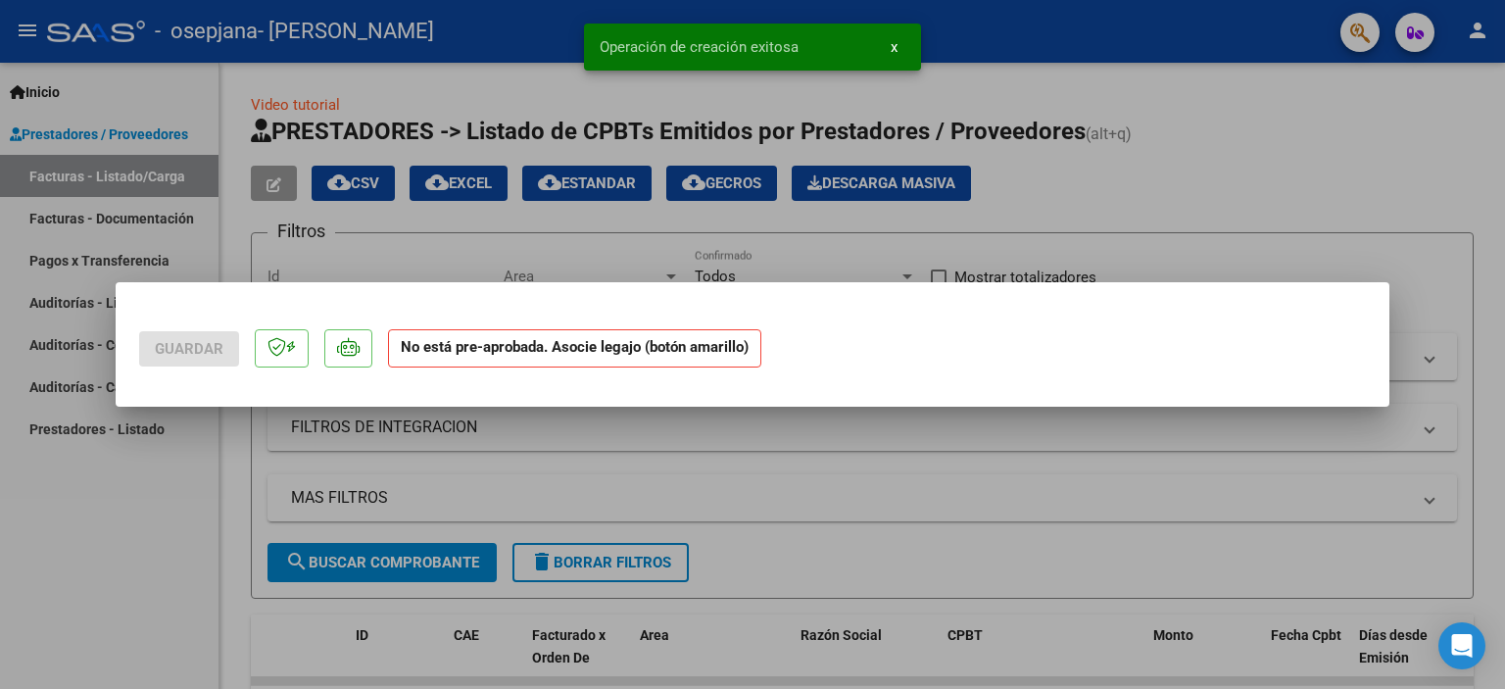
scroll to position [0, 0]
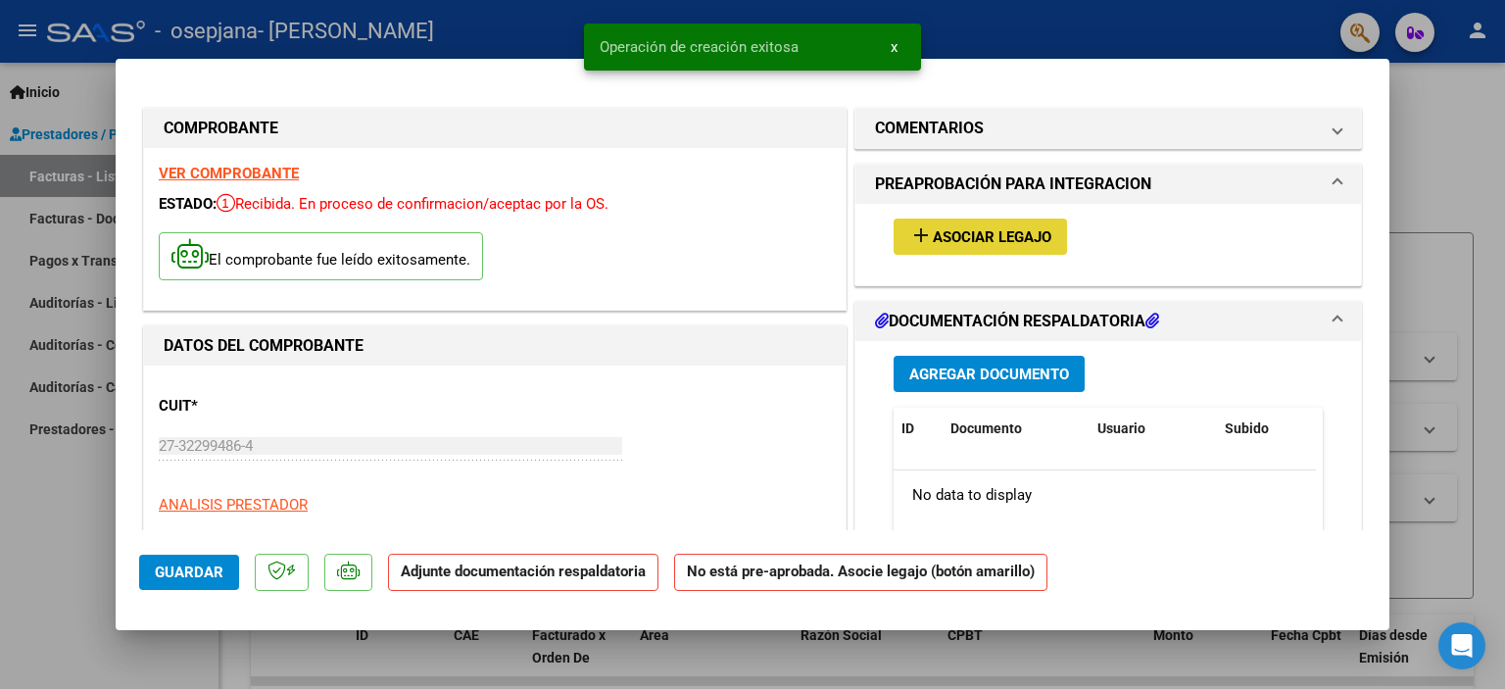
click at [1027, 234] on span "Asociar Legajo" at bounding box center [991, 237] width 119 height 18
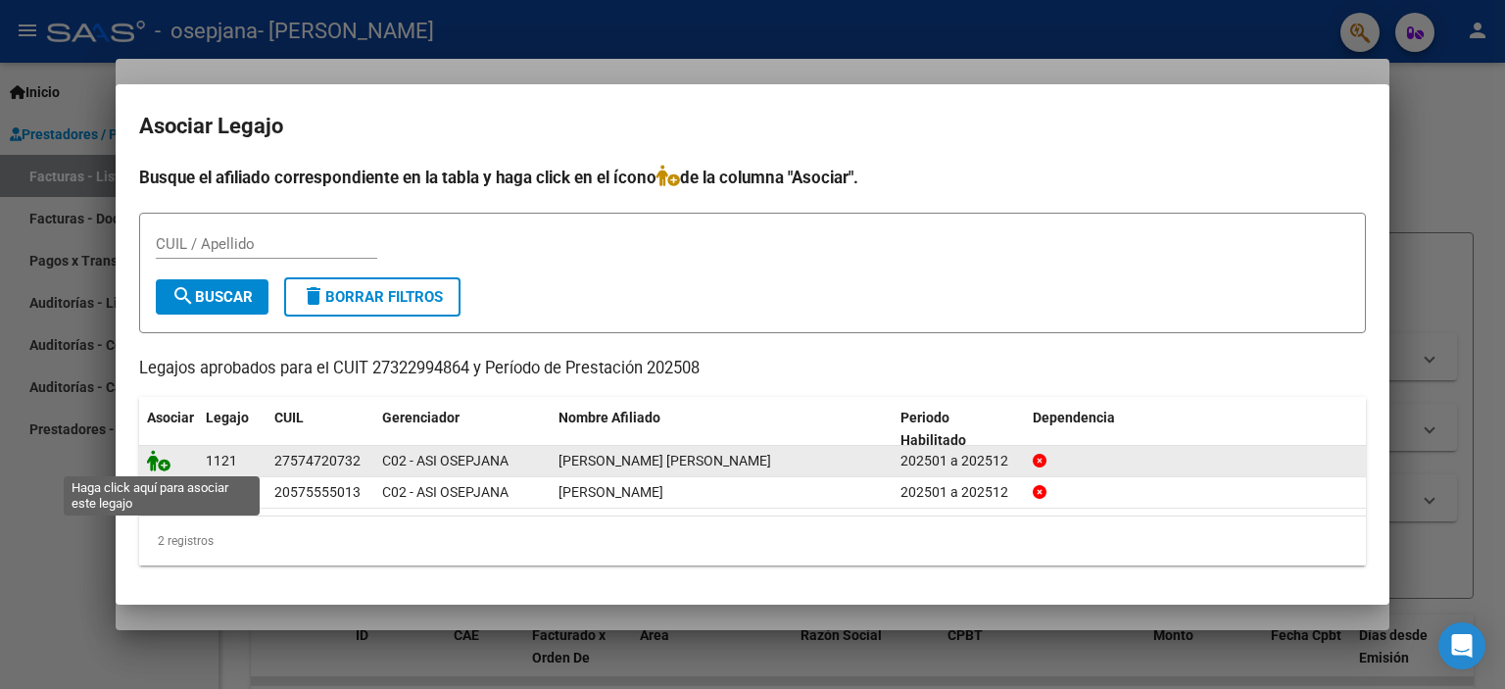
click at [155, 468] on icon at bounding box center [159, 461] width 24 height 22
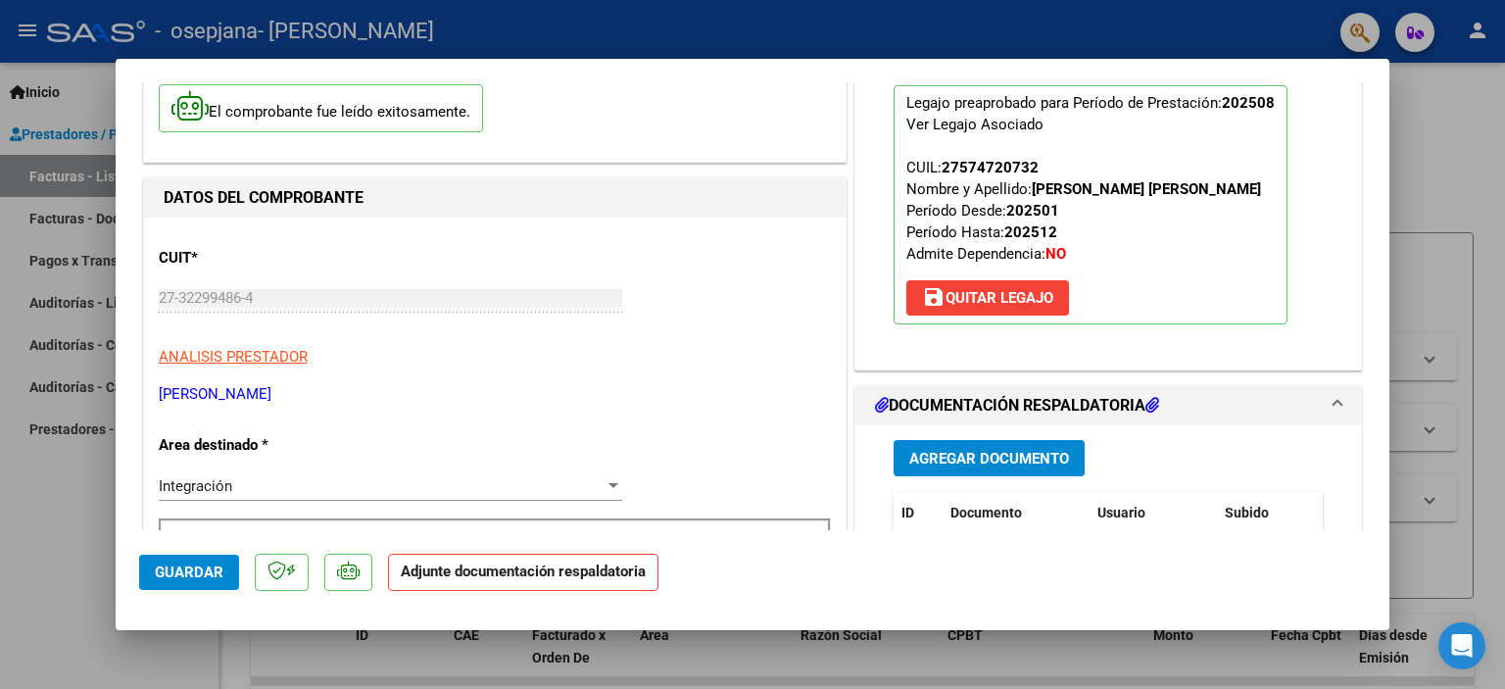
scroll to position [196, 0]
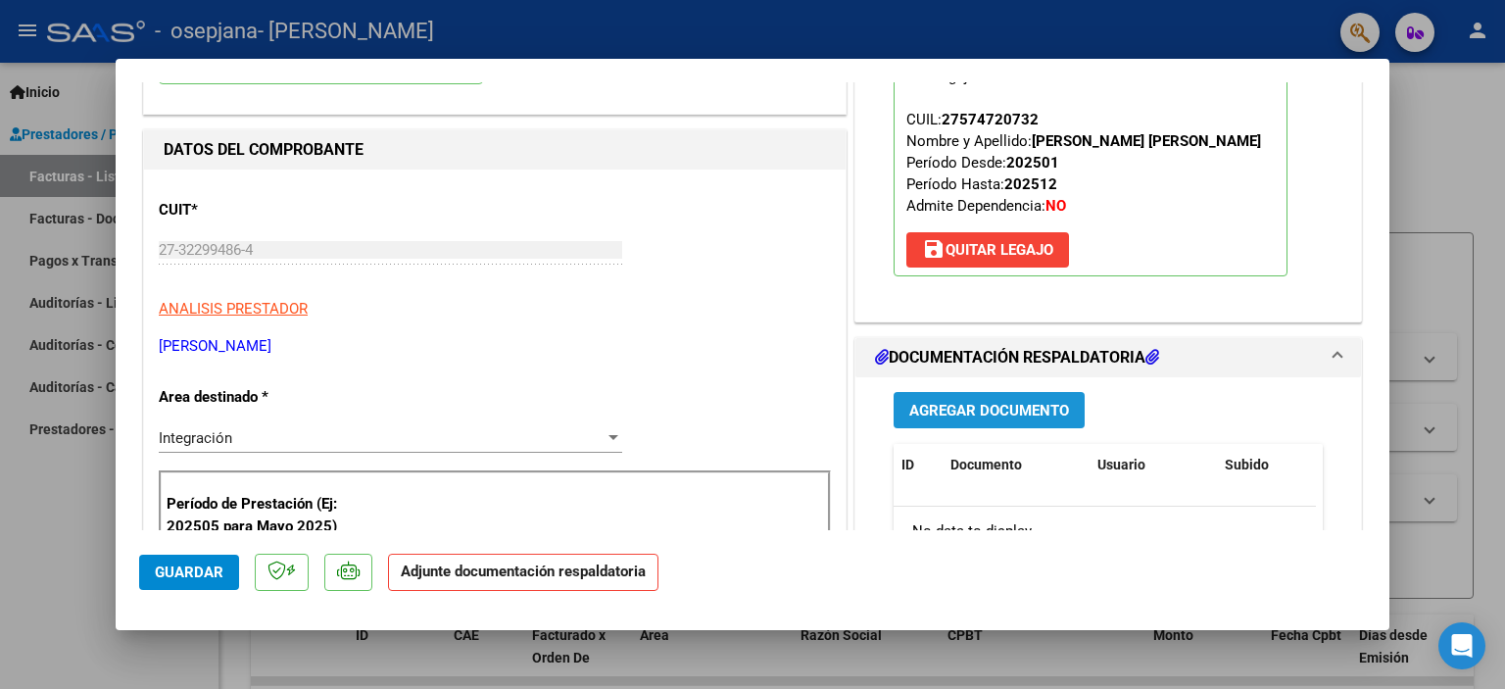
click at [1028, 405] on span "Agregar Documento" at bounding box center [989, 411] width 160 height 18
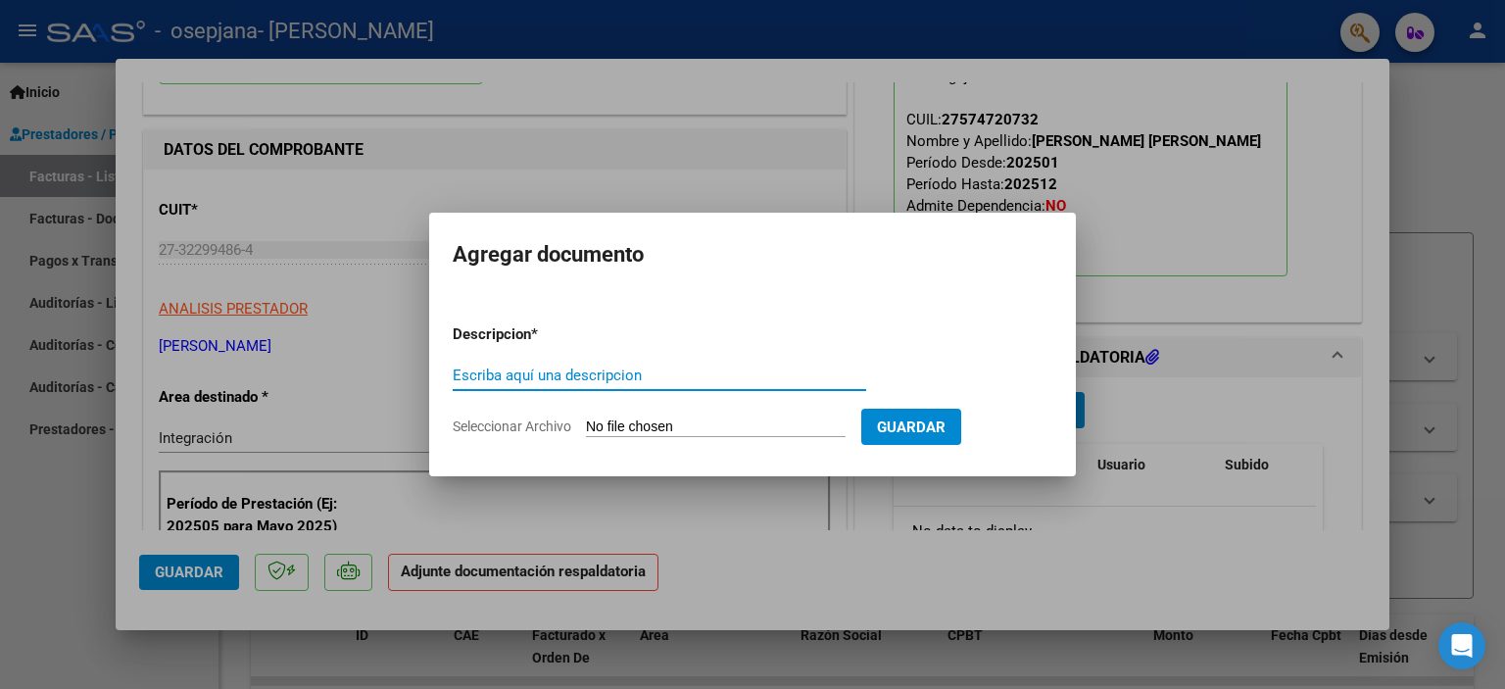
click at [715, 372] on input "Escriba aquí una descripcion" at bounding box center [659, 375] width 413 height 18
type input "planilla"
click at [700, 430] on input "Seleccionar Archivo" at bounding box center [716, 427] width 260 height 19
type input "C:\fakepath\WhatsApp Image [DATE] 09.39.42.jpeg"
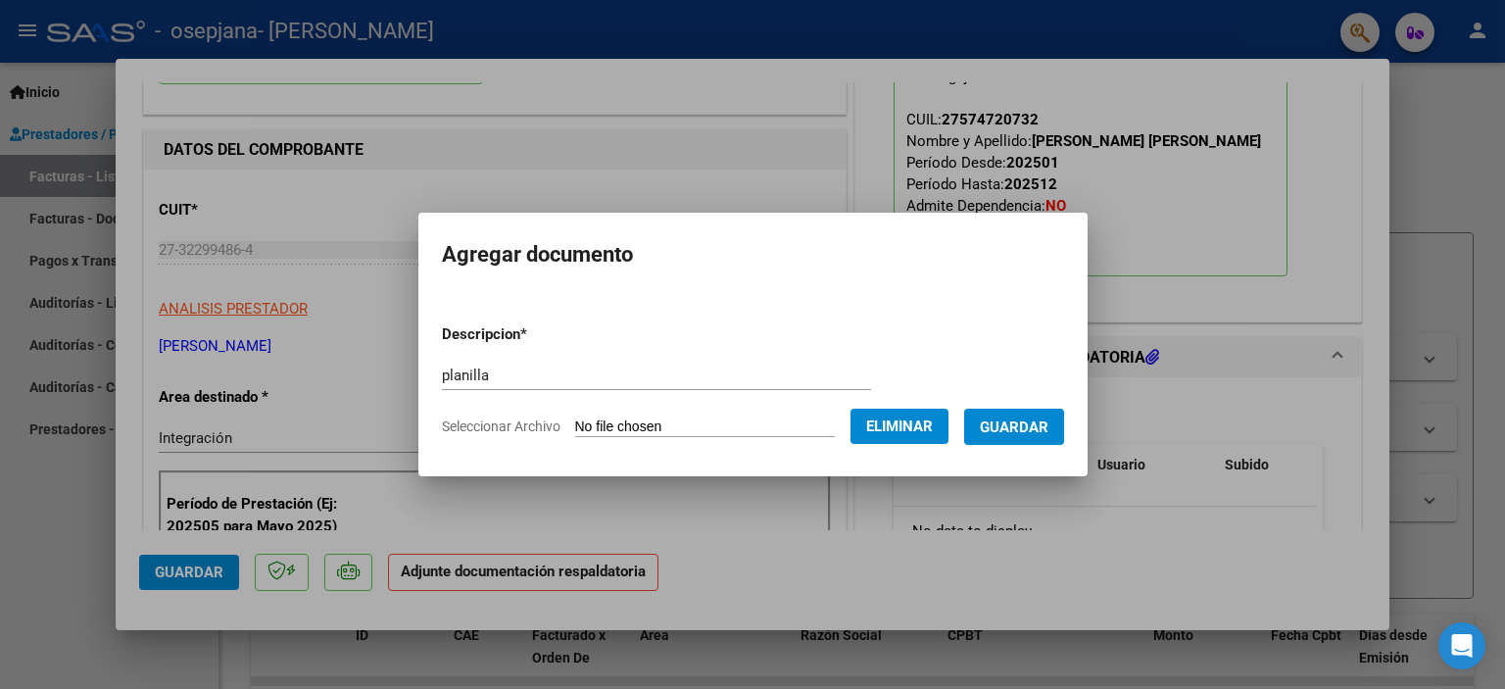
click at [1025, 430] on span "Guardar" at bounding box center [1014, 427] width 69 height 18
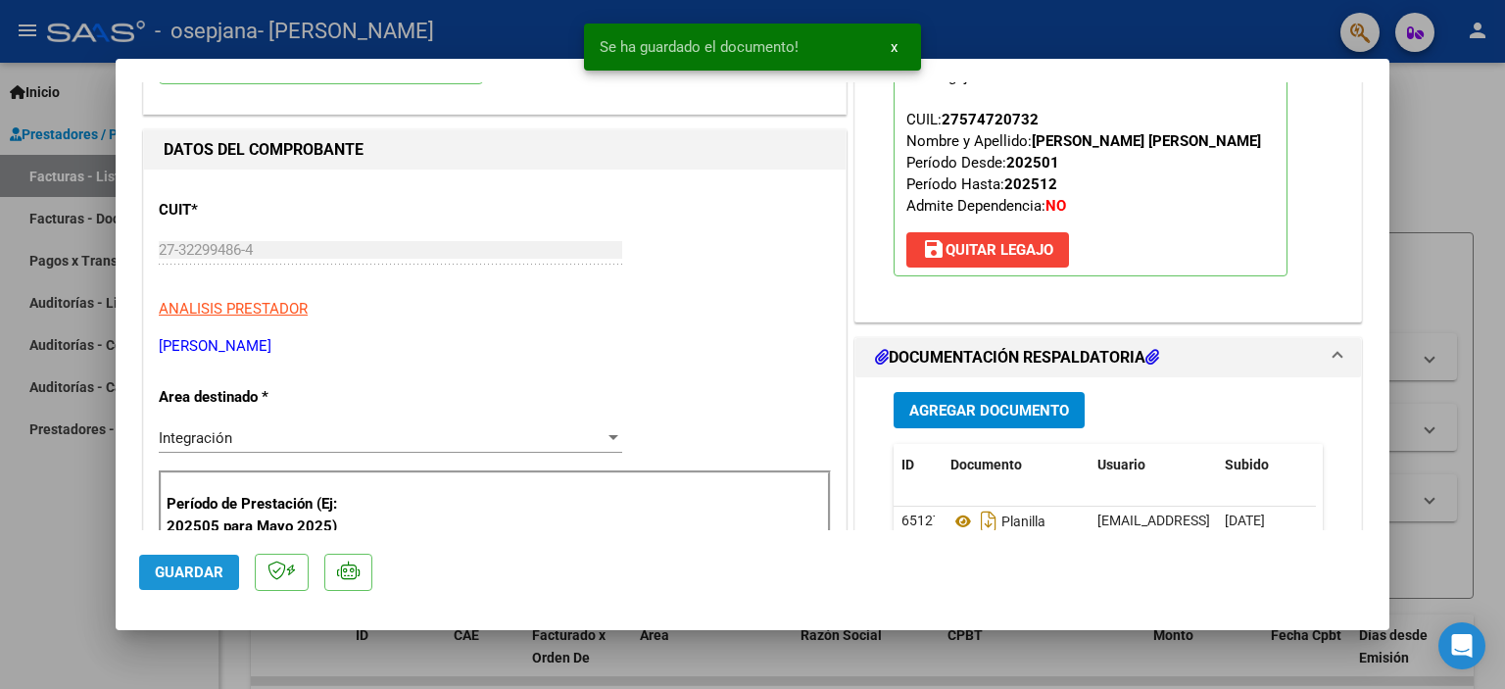
click at [173, 574] on span "Guardar" at bounding box center [189, 572] width 69 height 18
click at [1433, 119] on div at bounding box center [752, 344] width 1505 height 689
type input "$ 0,00"
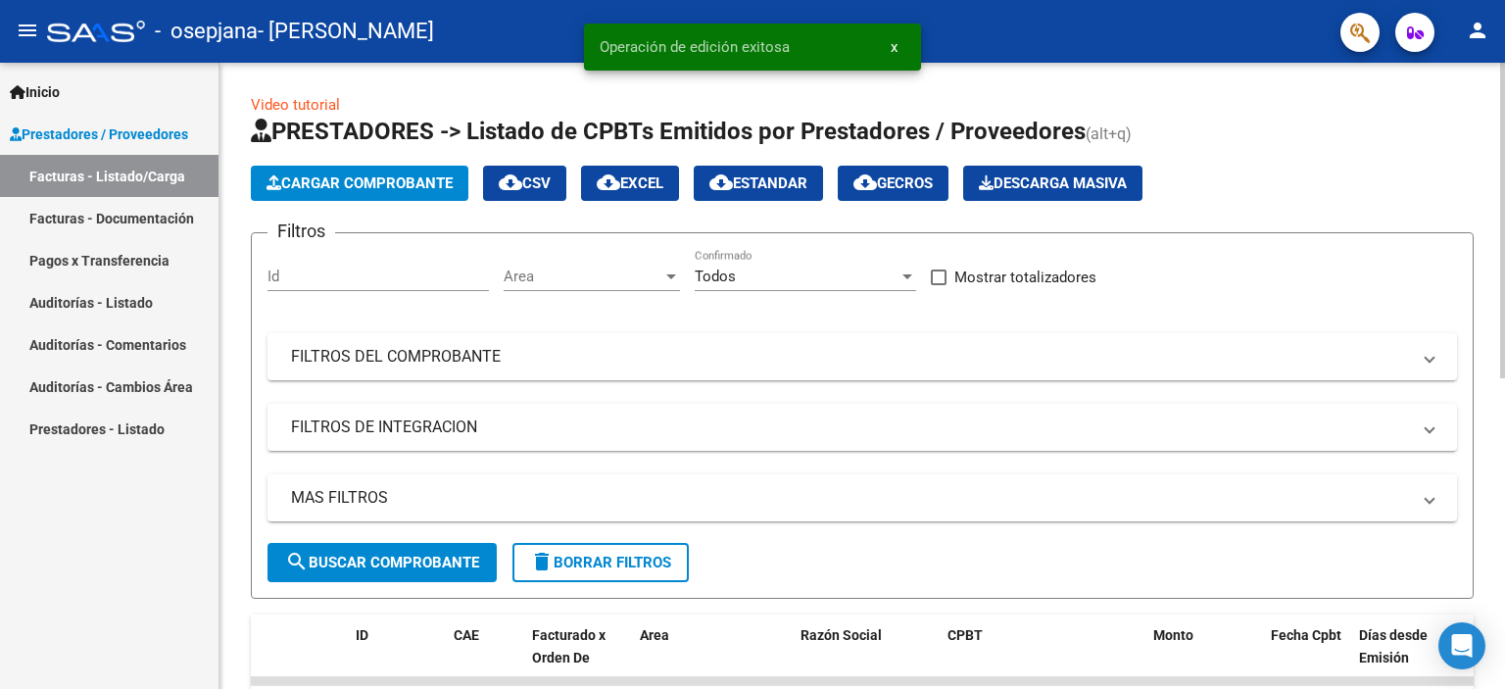
click at [340, 183] on span "Cargar Comprobante" at bounding box center [359, 183] width 186 height 18
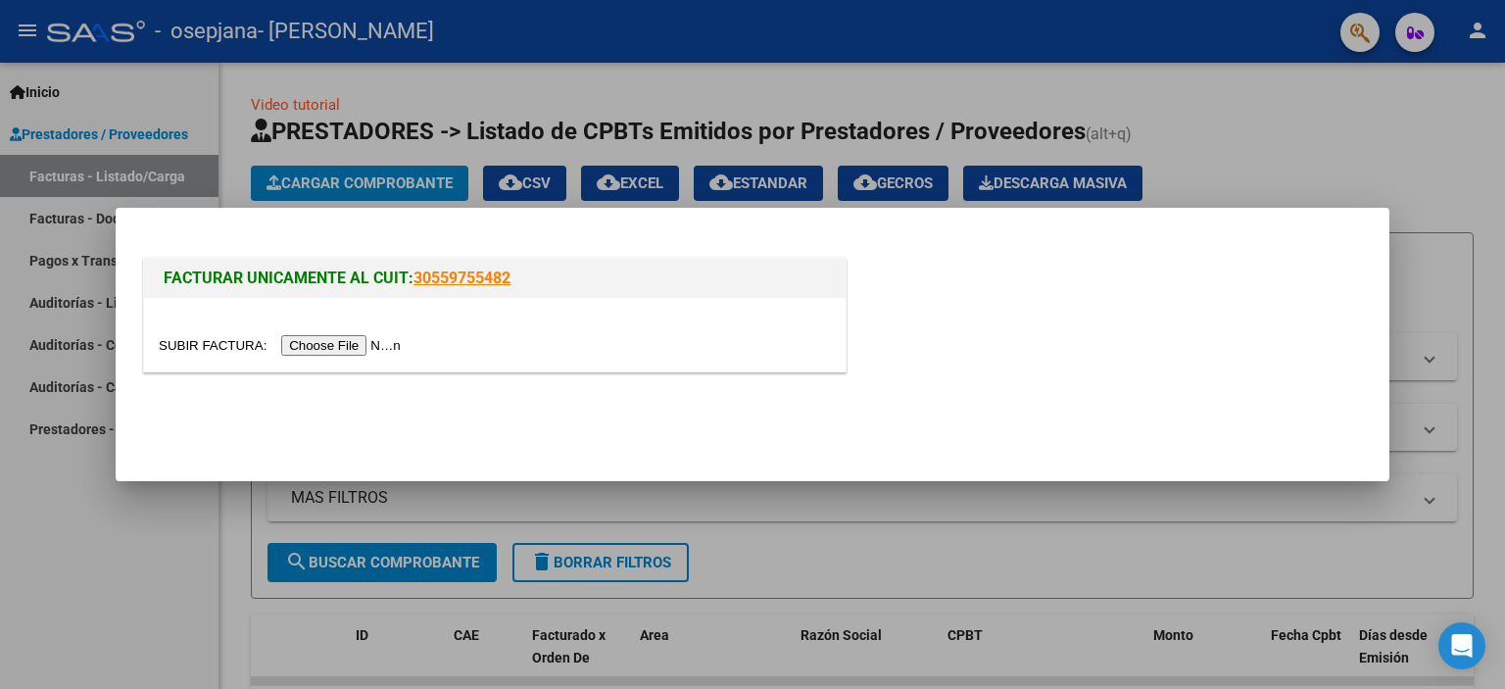
click at [356, 345] on input "file" at bounding box center [283, 345] width 248 height 21
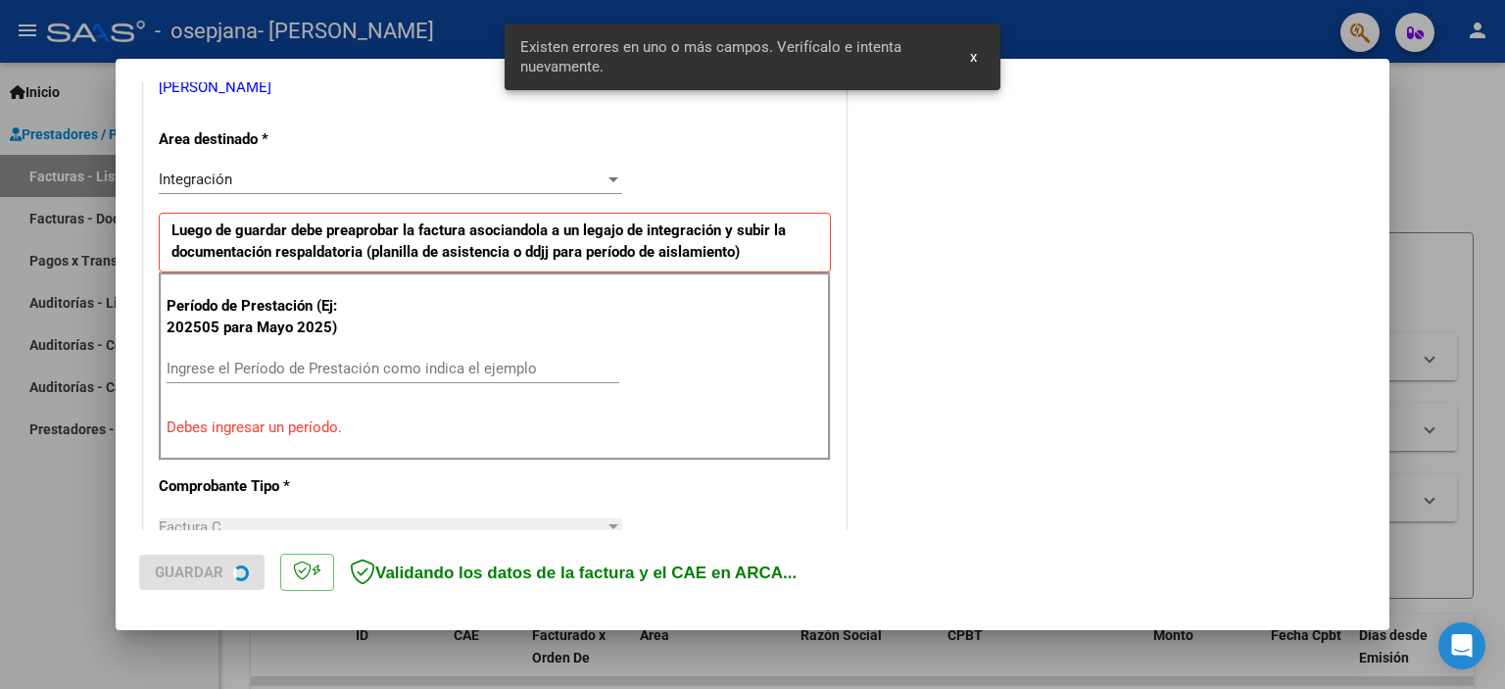
scroll to position [419, 0]
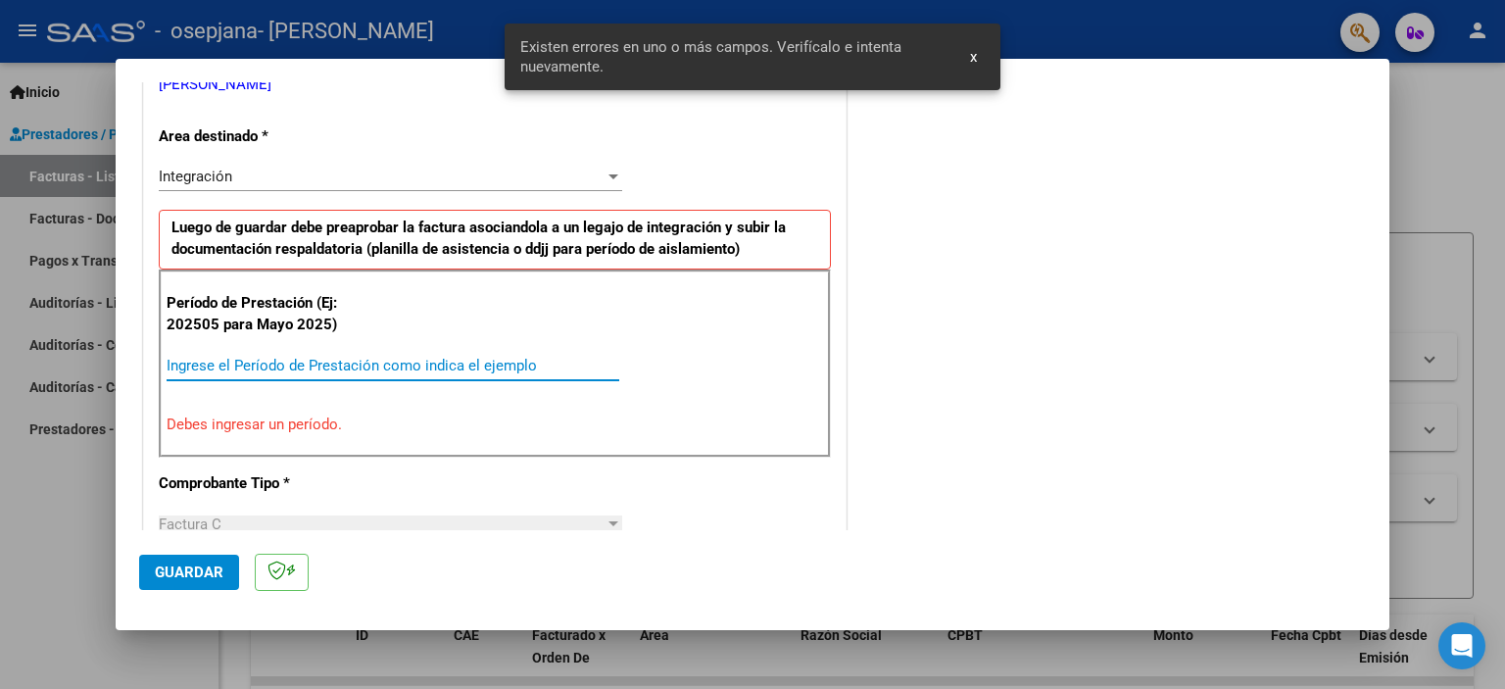
click at [465, 359] on input "Ingrese el Período de Prestación como indica el ejemplo" at bounding box center [393, 366] width 453 height 18
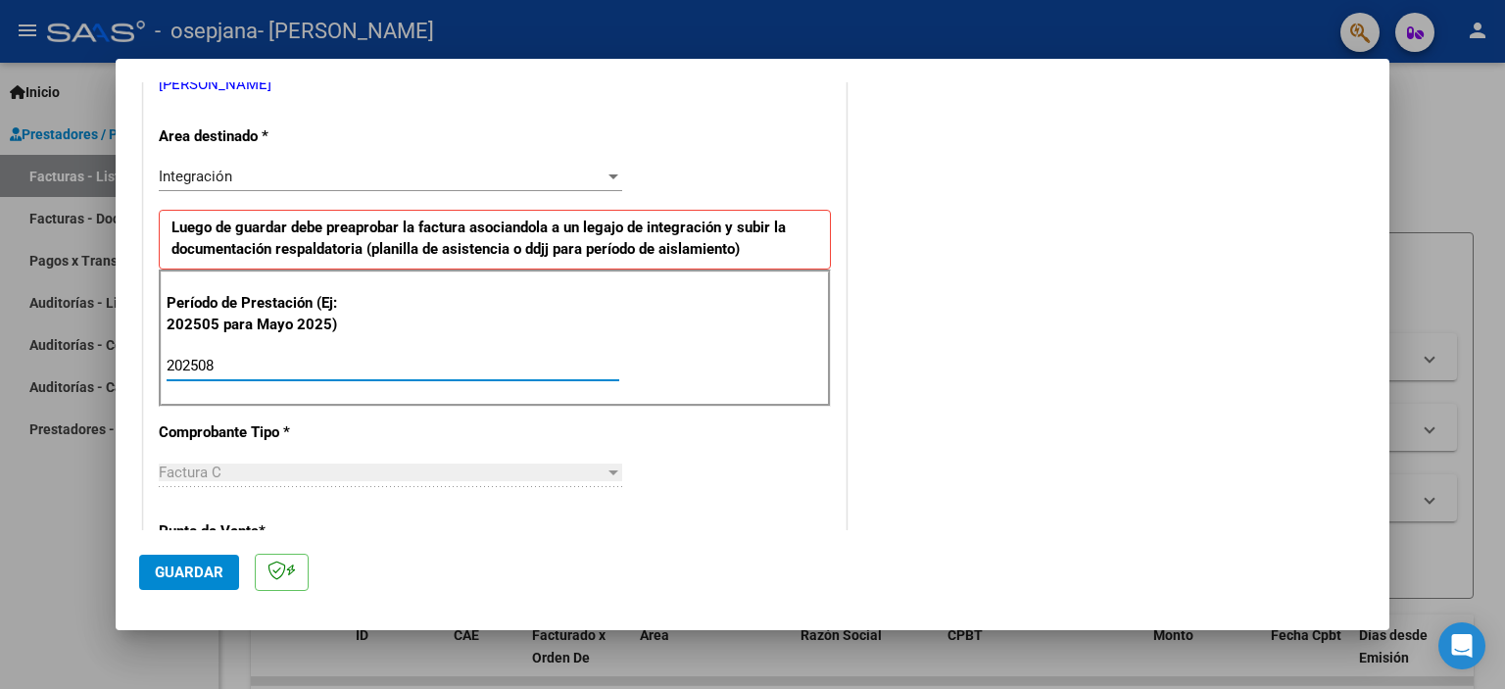
type input "202508"
click at [169, 583] on button "Guardar" at bounding box center [189, 571] width 100 height 35
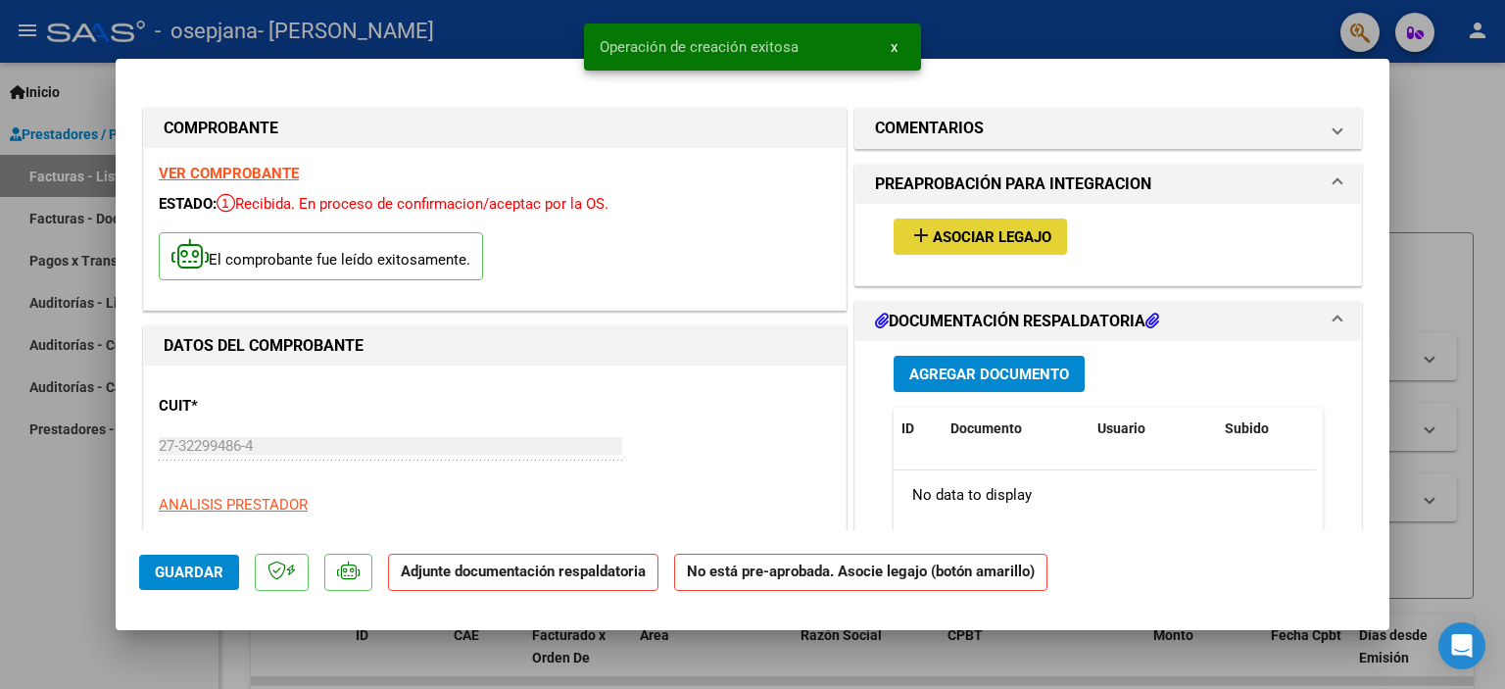
click at [1043, 242] on span "Asociar Legajo" at bounding box center [991, 237] width 119 height 18
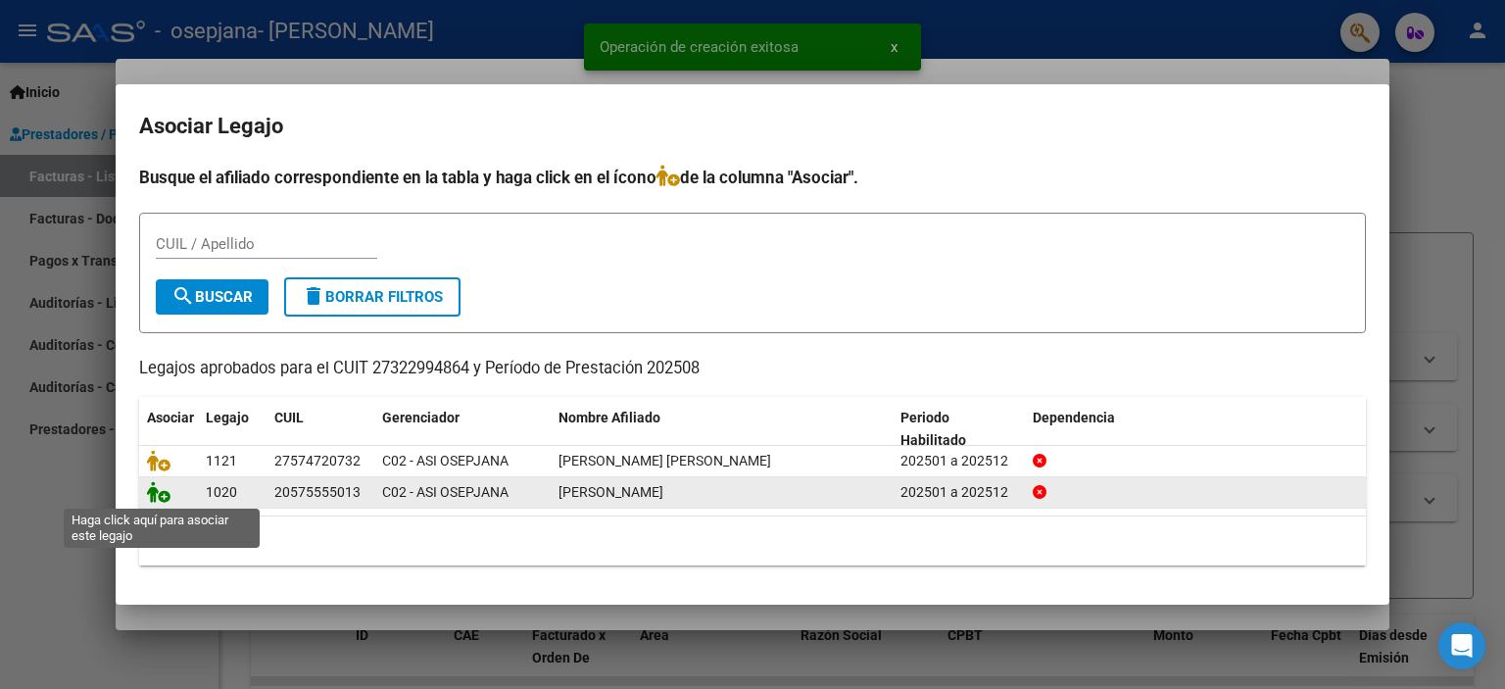
click at [152, 492] on icon at bounding box center [159, 492] width 24 height 22
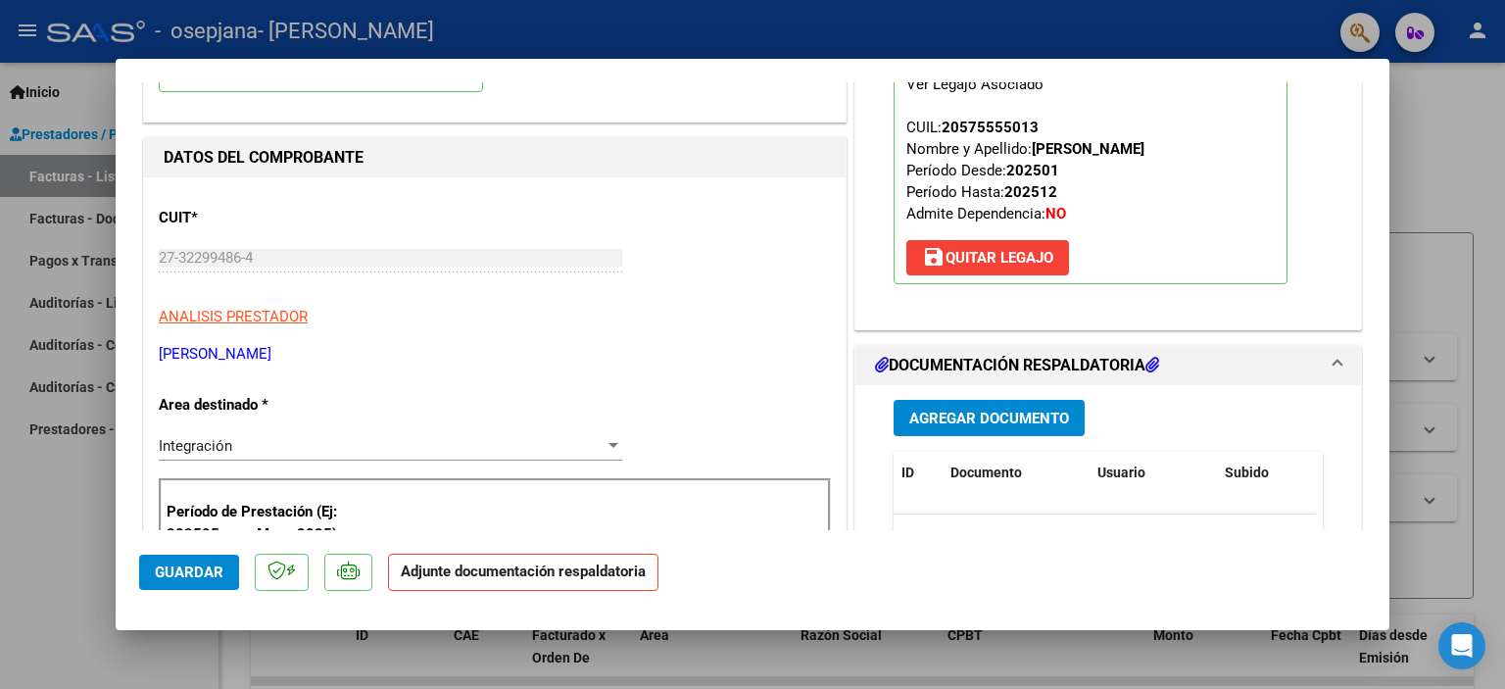
scroll to position [196, 0]
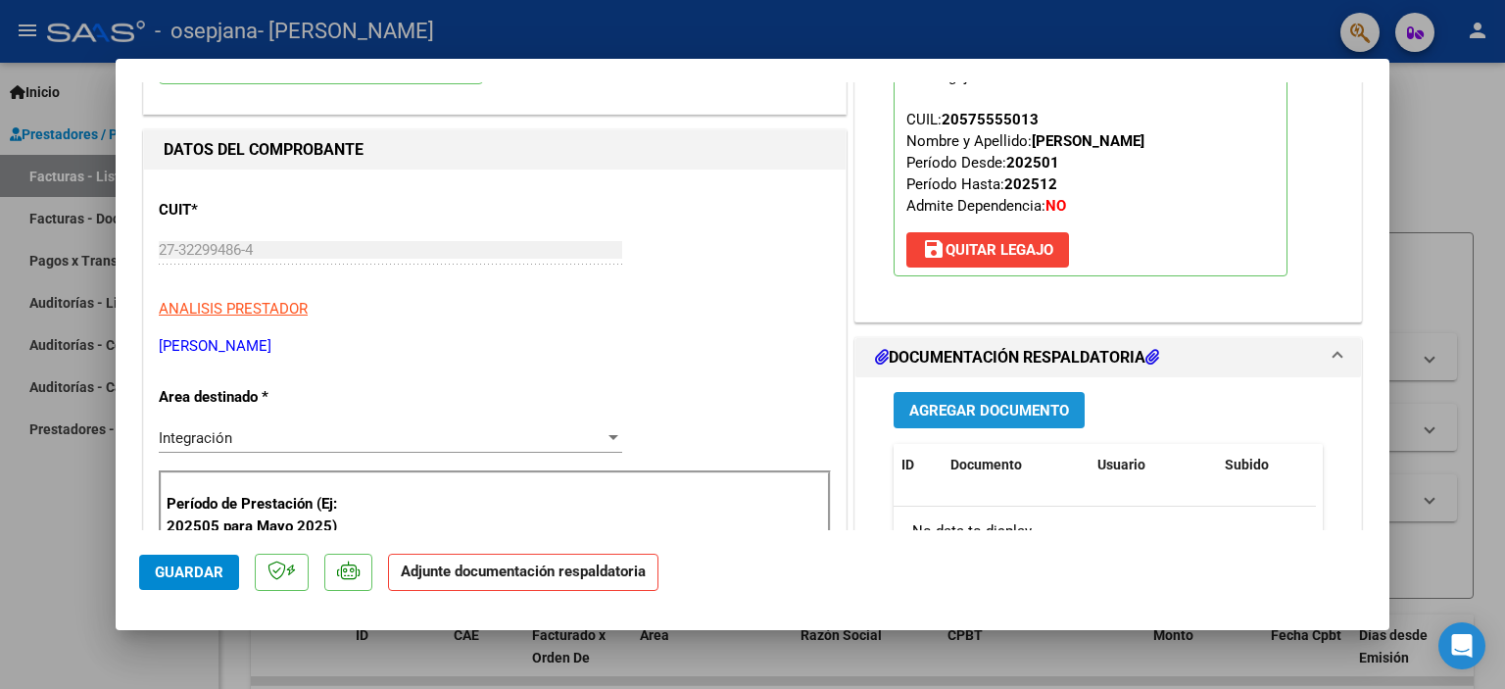
click at [981, 410] on span "Agregar Documento" at bounding box center [989, 411] width 160 height 18
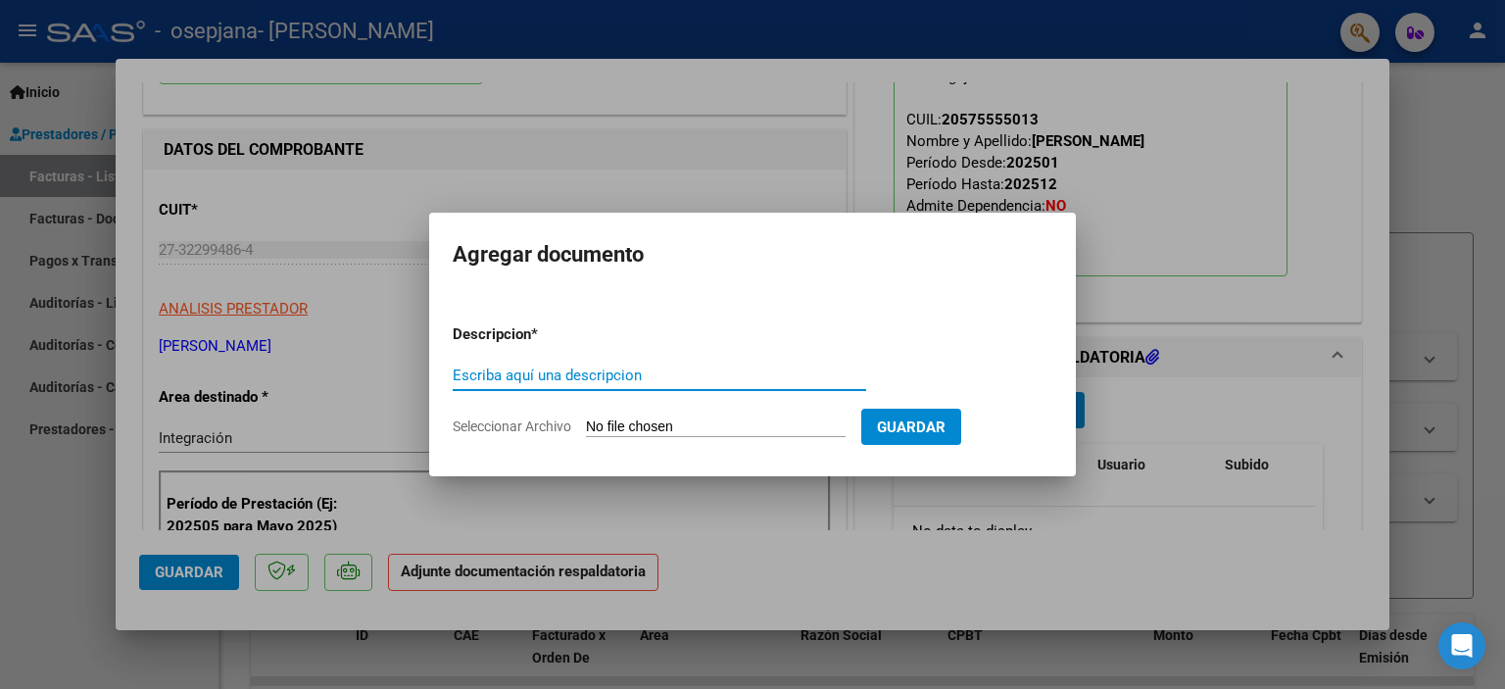
click at [741, 379] on input "Escriba aquí una descripcion" at bounding box center [659, 375] width 413 height 18
type input "planilla"
click at [910, 438] on button "Guardar" at bounding box center [911, 426] width 100 height 36
click at [940, 423] on span "Guardar" at bounding box center [911, 427] width 69 height 18
click at [698, 428] on input "Seleccionar Archivo" at bounding box center [716, 427] width 260 height 19
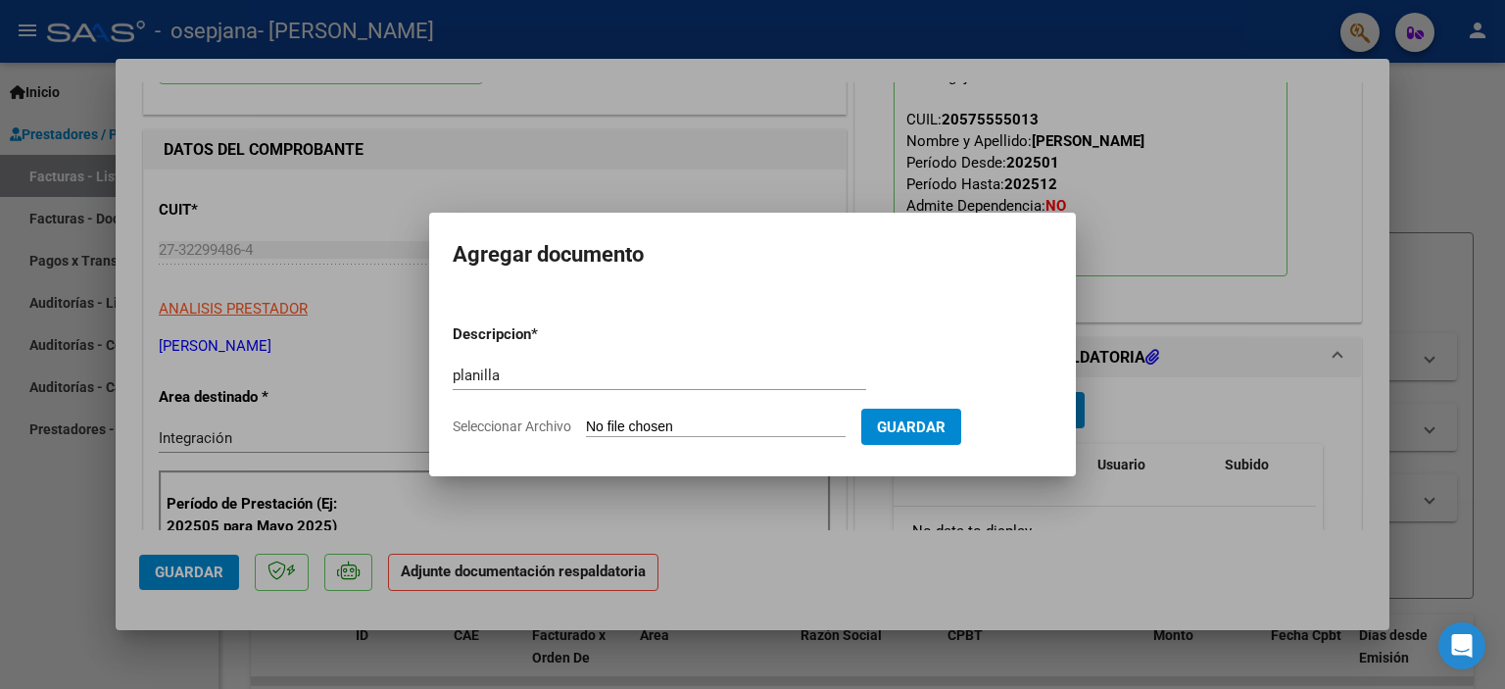
type input "C:\fakepath\WhatsApp Image [DATE] 09.39.41.jpeg"
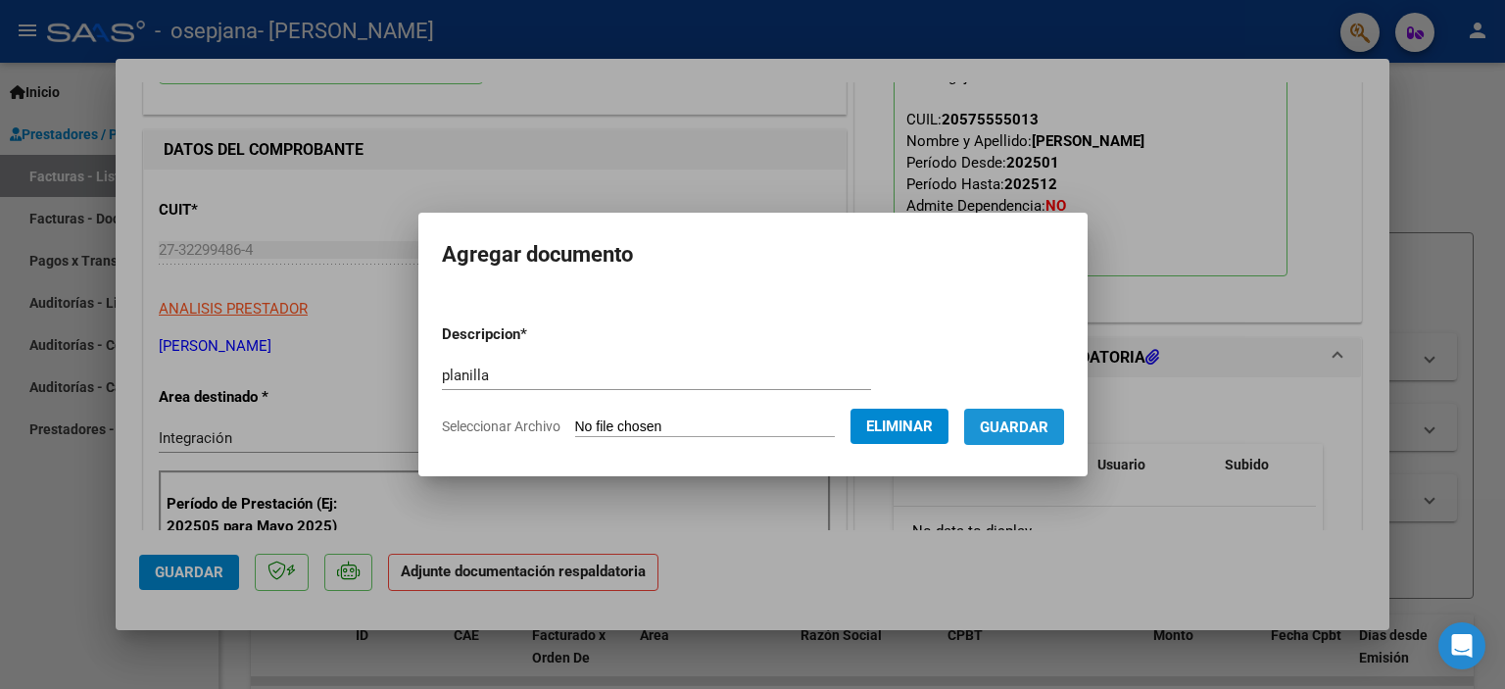
click at [1021, 424] on span "Guardar" at bounding box center [1014, 427] width 69 height 18
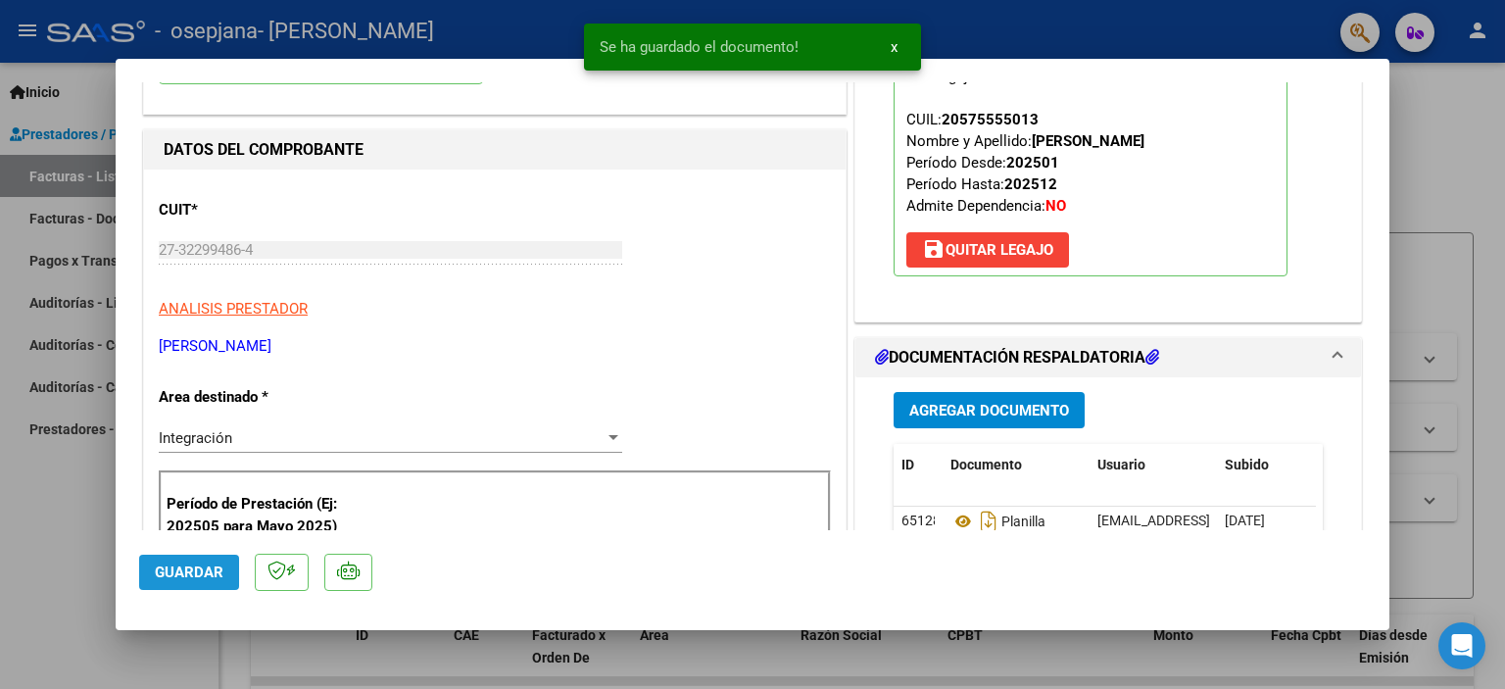
click at [214, 571] on span "Guardar" at bounding box center [189, 572] width 69 height 18
click at [1436, 136] on div at bounding box center [752, 344] width 1505 height 689
type input "$ 0,00"
